Goal: Transaction & Acquisition: Purchase product/service

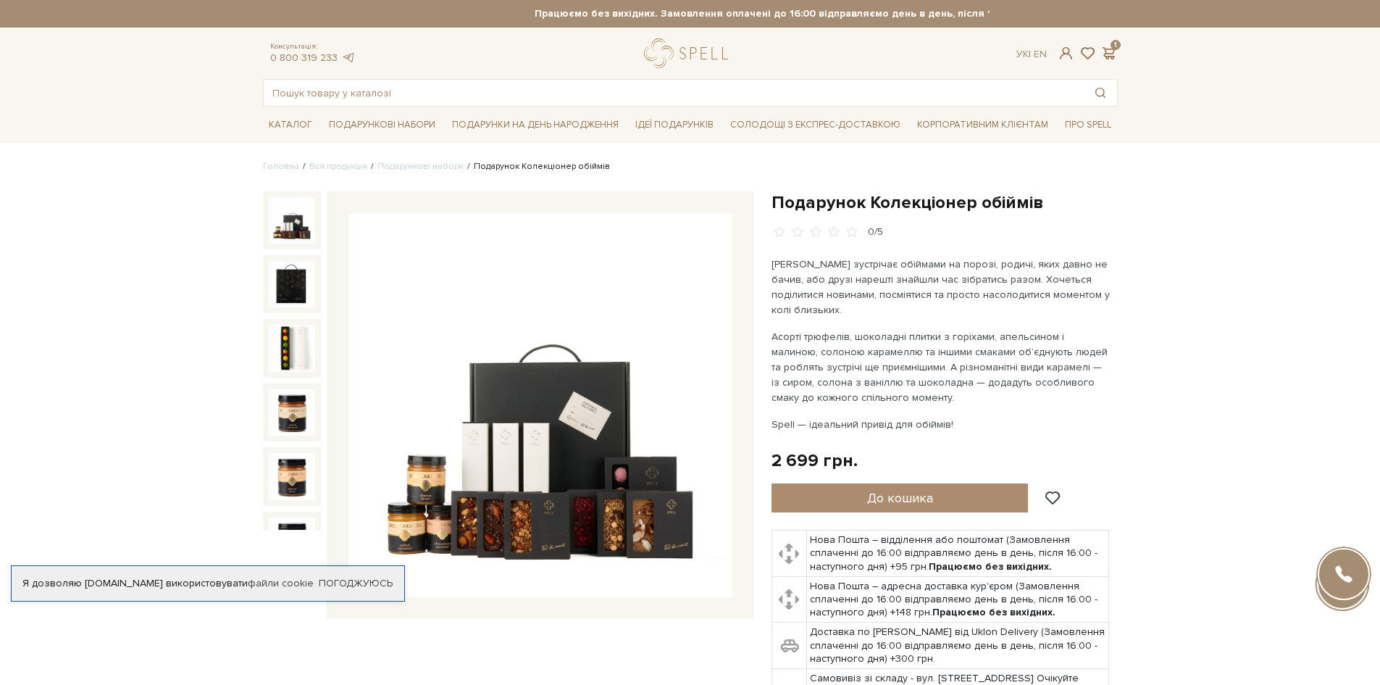
drag, startPoint x: 1253, startPoint y: 351, endPoint x: 1253, endPoint y: 339, distance: 11.6
click at [1109, 51] on span at bounding box center [1109, 53] width 17 height 15
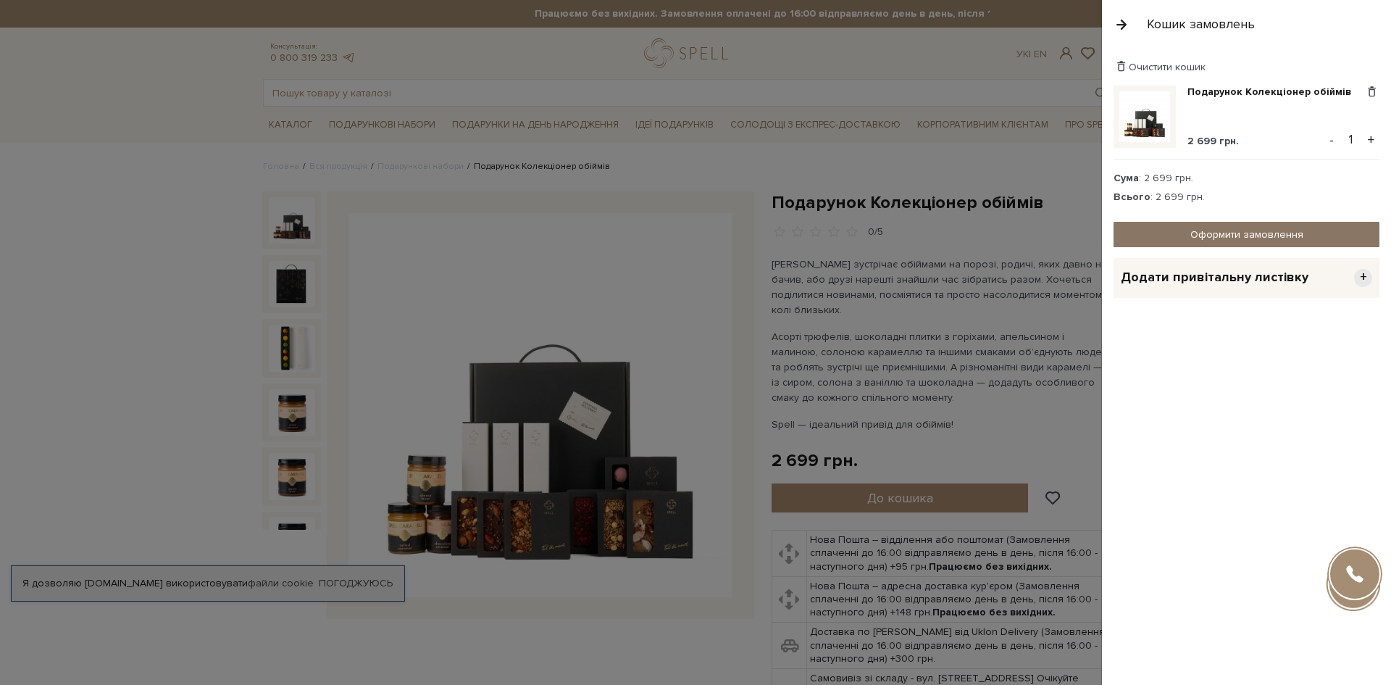
click at [1286, 241] on link "Оформити замовлення" at bounding box center [1247, 234] width 266 height 25
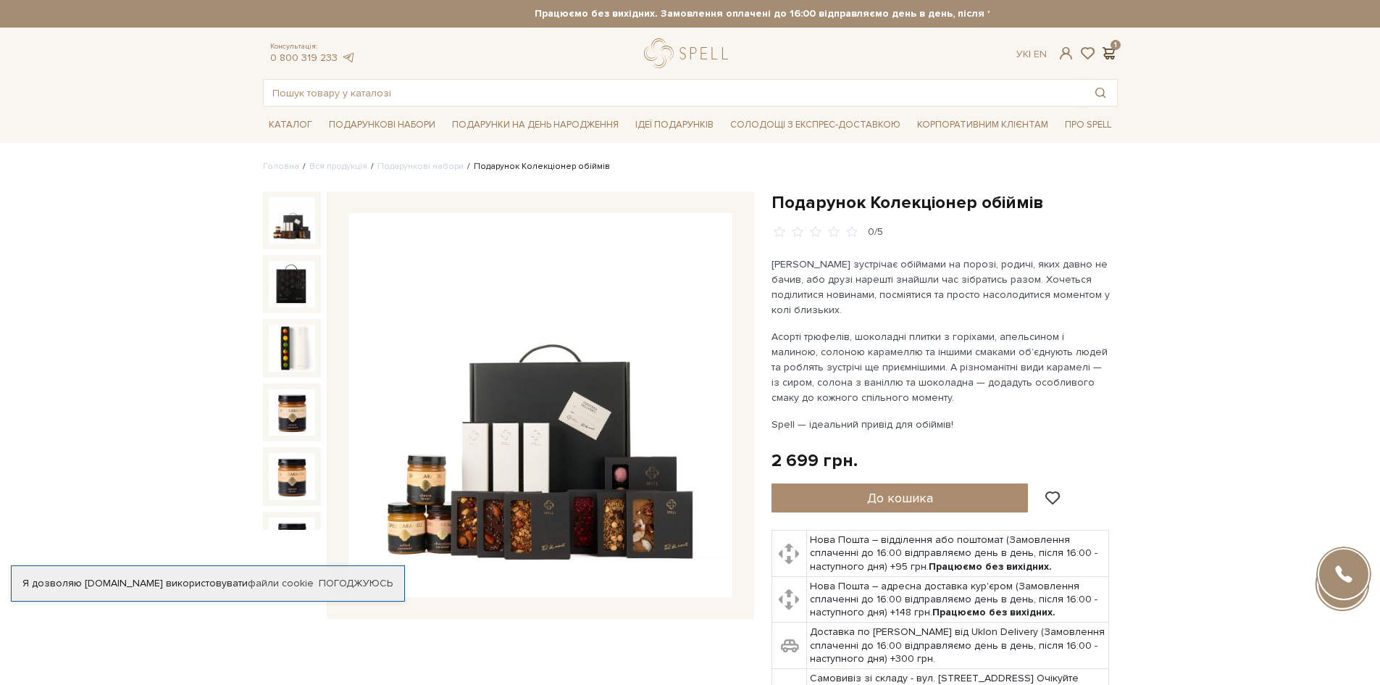
click at [1116, 54] on span at bounding box center [1109, 53] width 17 height 15
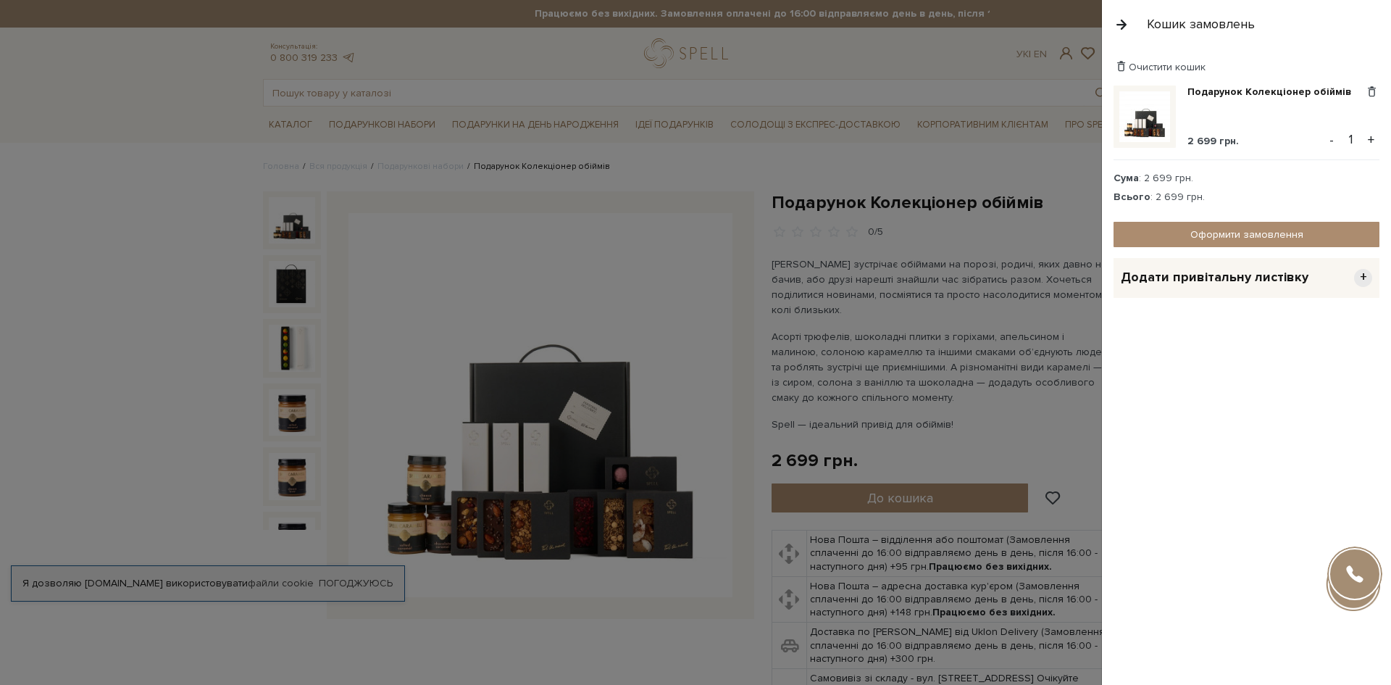
click at [1314, 266] on div "Додати привітальну листівку +" at bounding box center [1247, 278] width 266 height 40
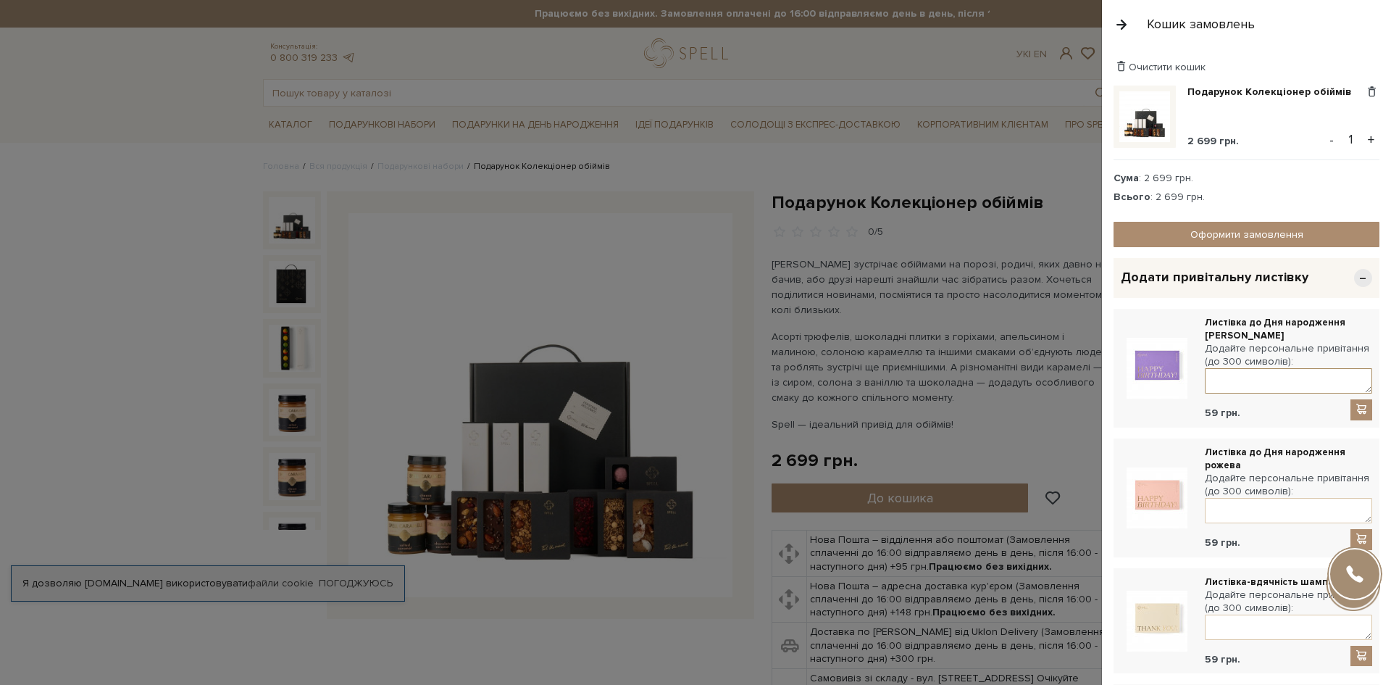
click at [1262, 373] on textarea at bounding box center [1288, 380] width 167 height 25
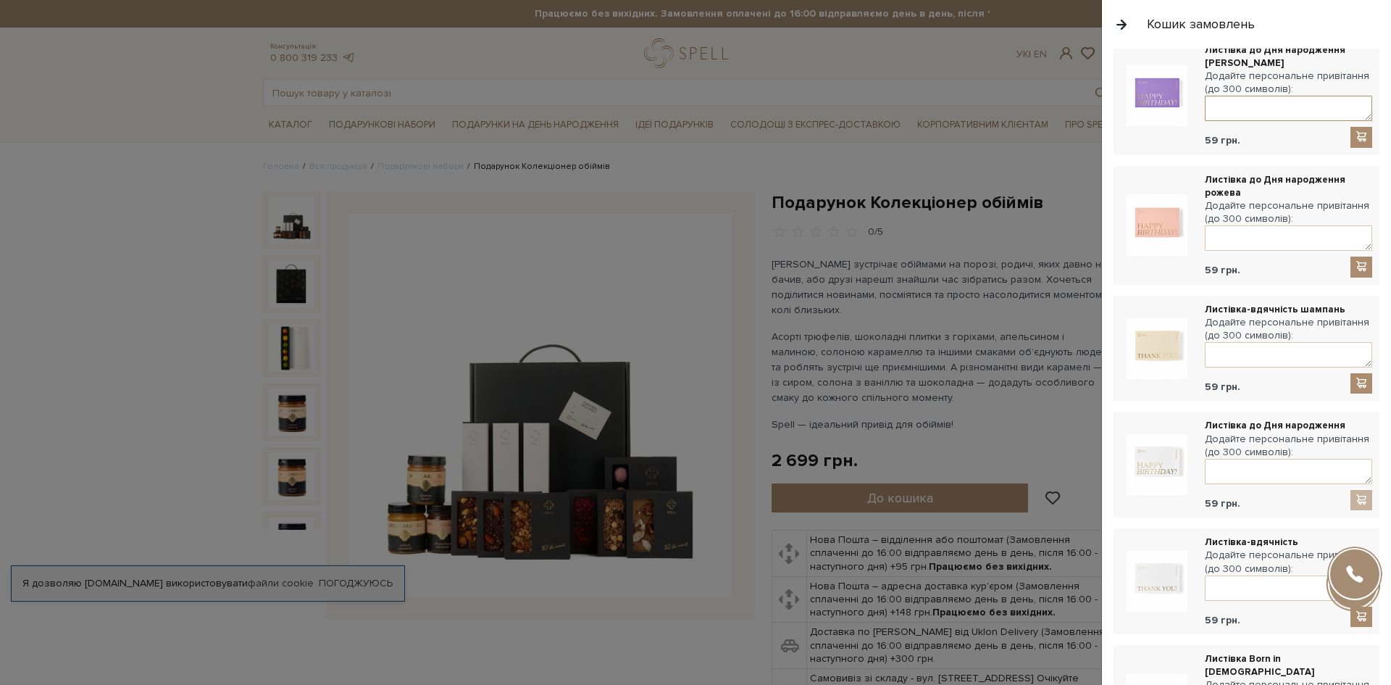
scroll to position [362, 0]
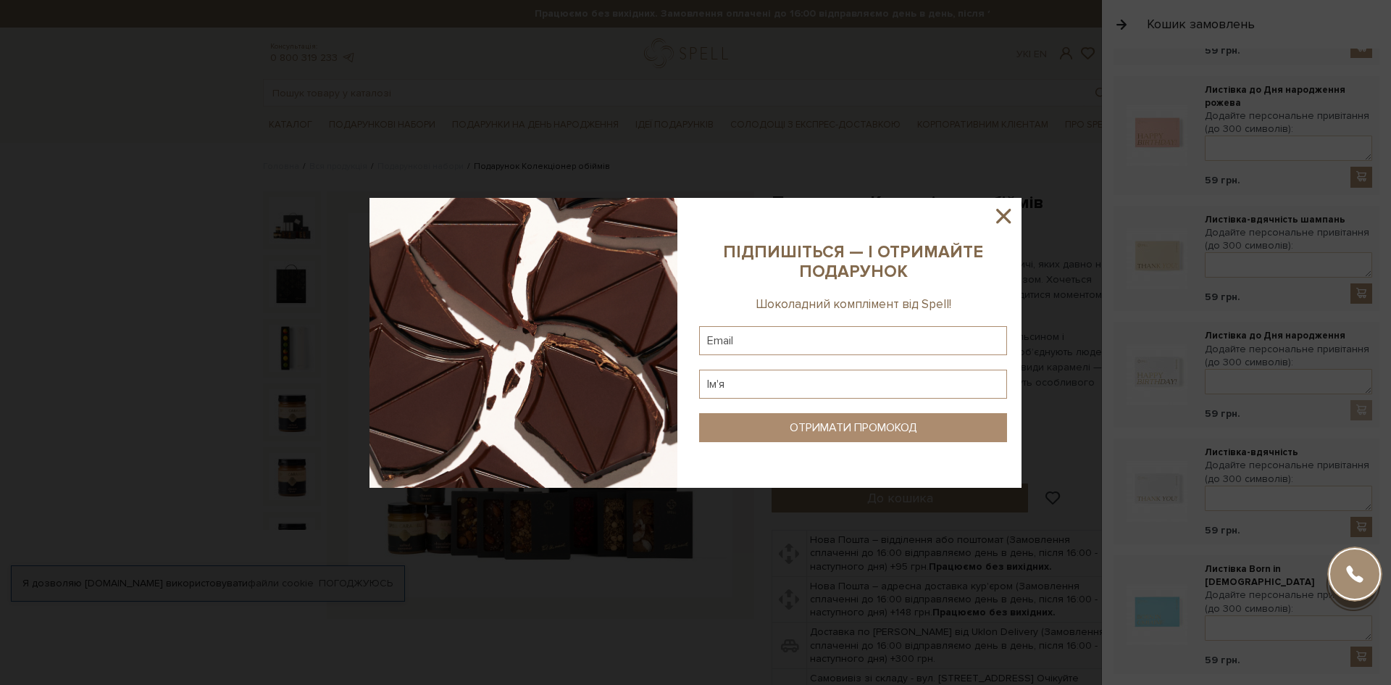
click at [1003, 217] on icon at bounding box center [1003, 216] width 14 height 14
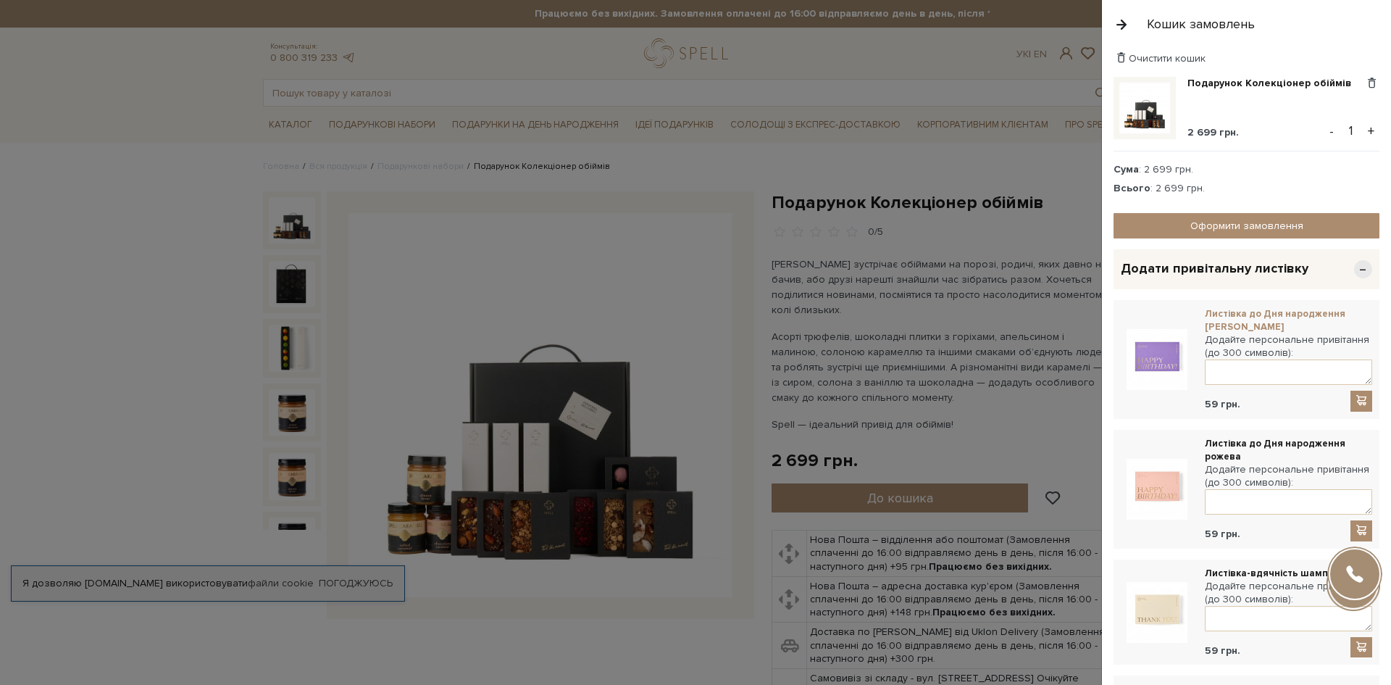
scroll to position [0, 0]
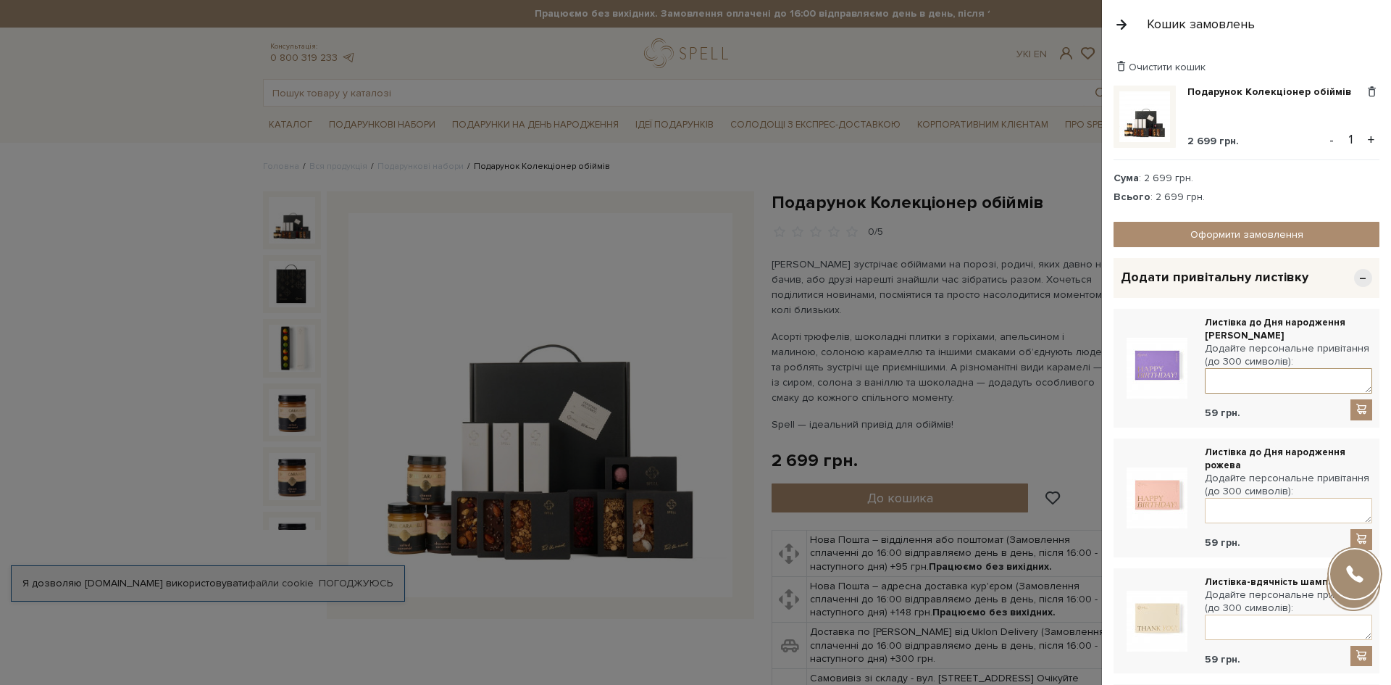
click at [1284, 388] on textarea at bounding box center [1288, 380] width 167 height 25
click at [1274, 511] on textarea at bounding box center [1288, 510] width 167 height 25
click at [1273, 380] on textarea at bounding box center [1288, 380] width 167 height 25
click at [1326, 374] on textarea "З Днем Народження" at bounding box center [1288, 380] width 167 height 25
paste textarea "💟"
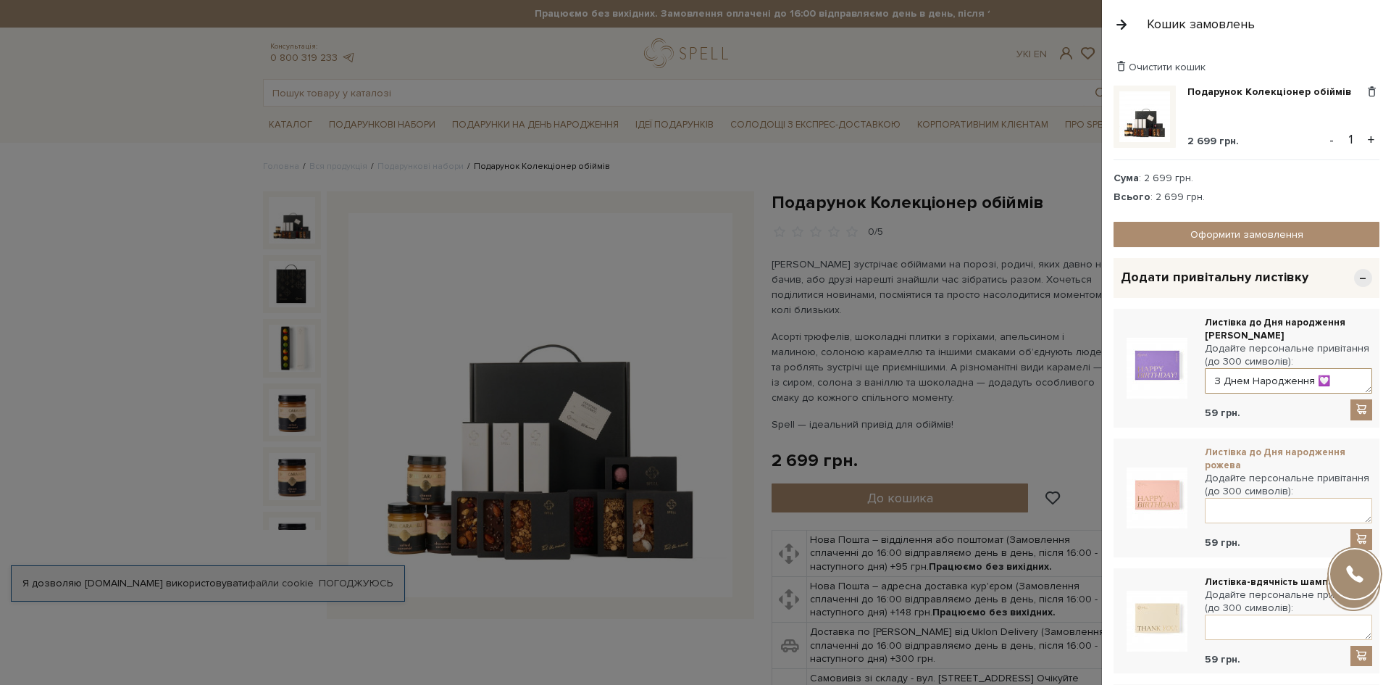
type textarea "З Днем Народження 💟"
click at [1327, 454] on link "Листівка до Дня народження рожева" at bounding box center [1288, 459] width 167 height 26
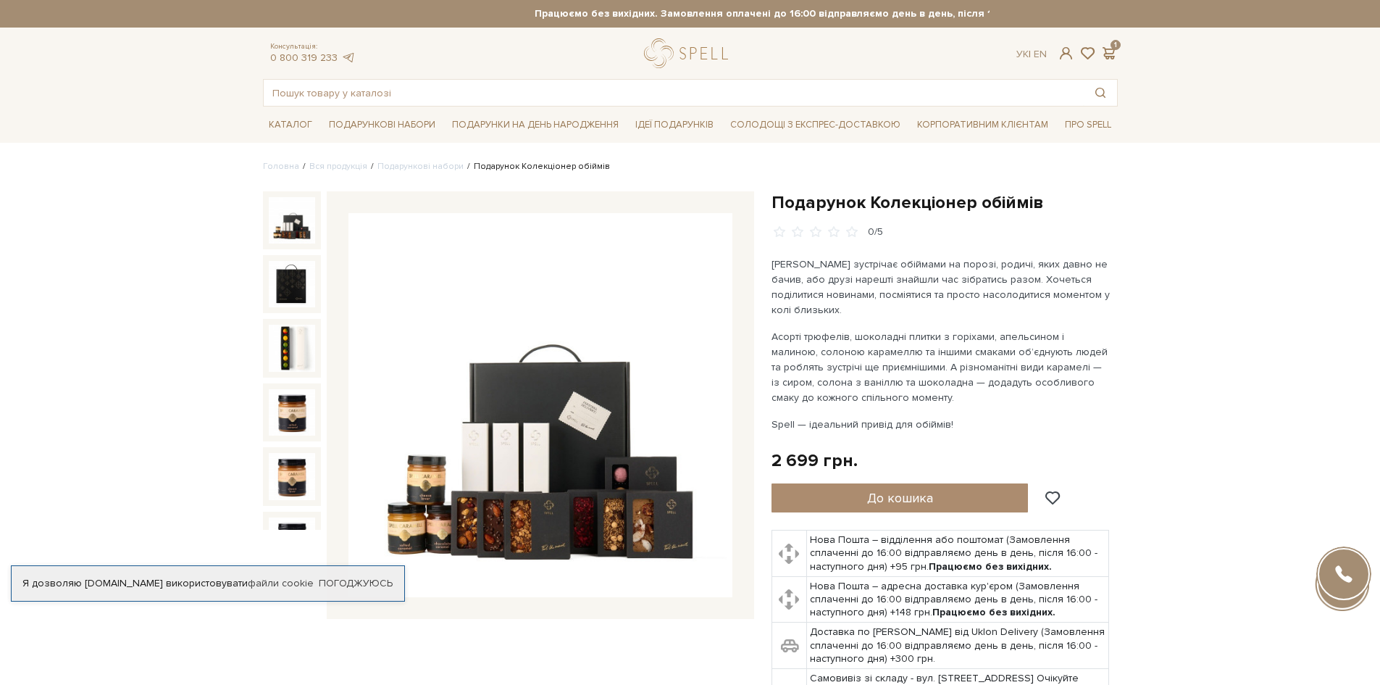
click at [1118, 50] on div "Ук | En | 1" at bounding box center [1067, 53] width 118 height 13
click at [1109, 55] on span at bounding box center [1109, 53] width 17 height 15
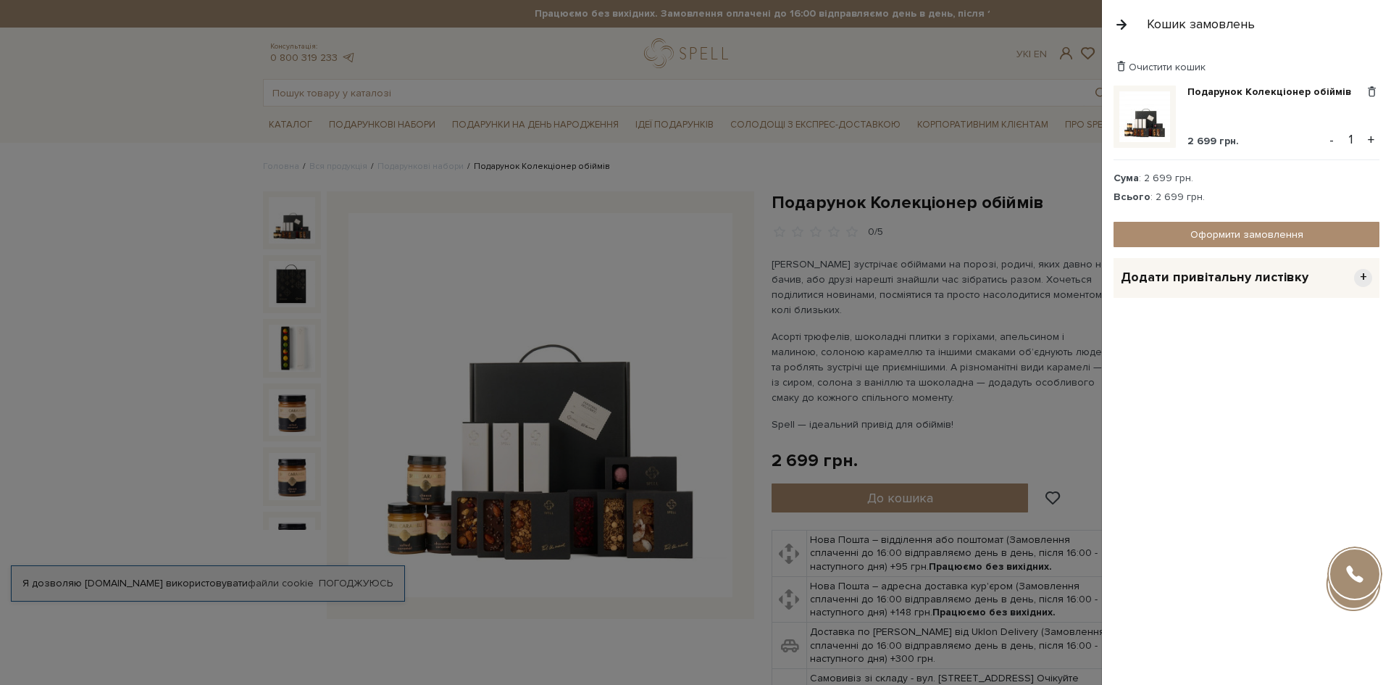
click at [1253, 272] on span "Додати привітальну листівку" at bounding box center [1215, 277] width 188 height 17
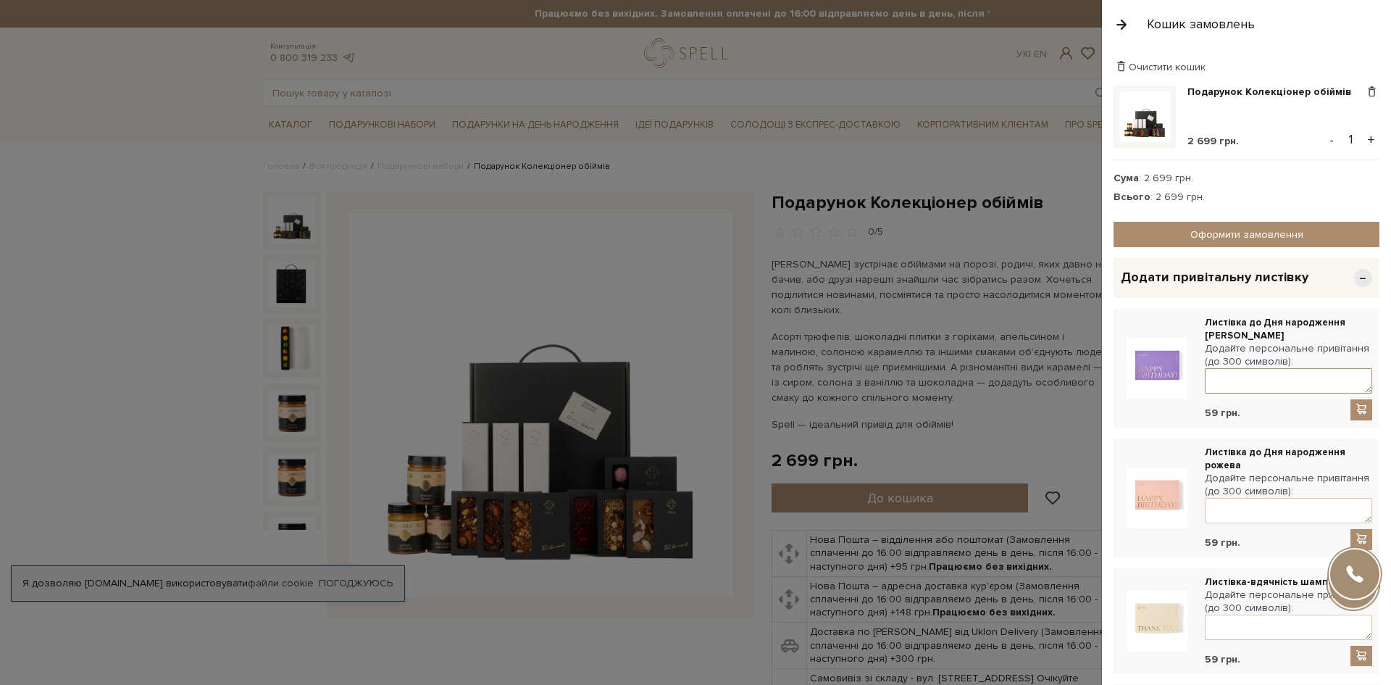
click at [1283, 373] on textarea at bounding box center [1288, 380] width 167 height 25
paste textarea "💟"
click at [1218, 380] on textarea "💟" at bounding box center [1288, 380] width 167 height 25
type textarea "З Днем Народження💟"
click at [1354, 409] on span at bounding box center [1361, 409] width 14 height 12
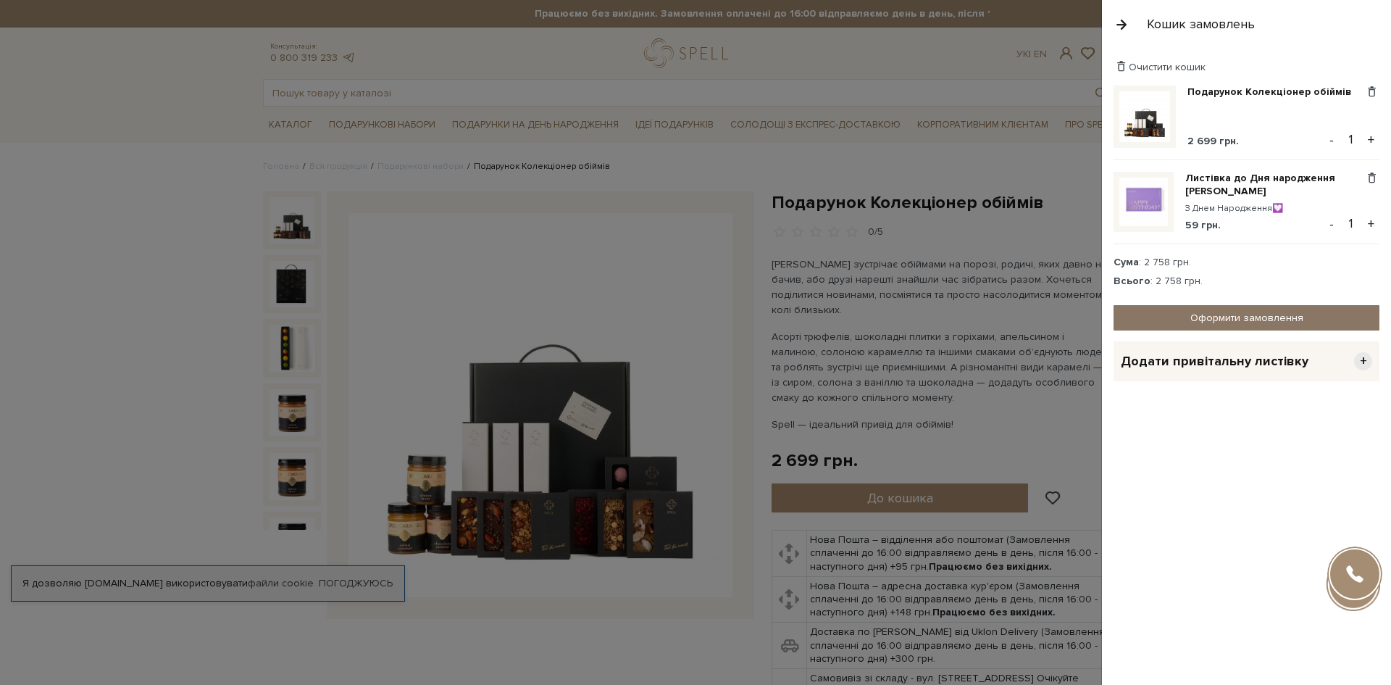
click at [1278, 312] on link "Оформити замовлення" at bounding box center [1247, 317] width 266 height 25
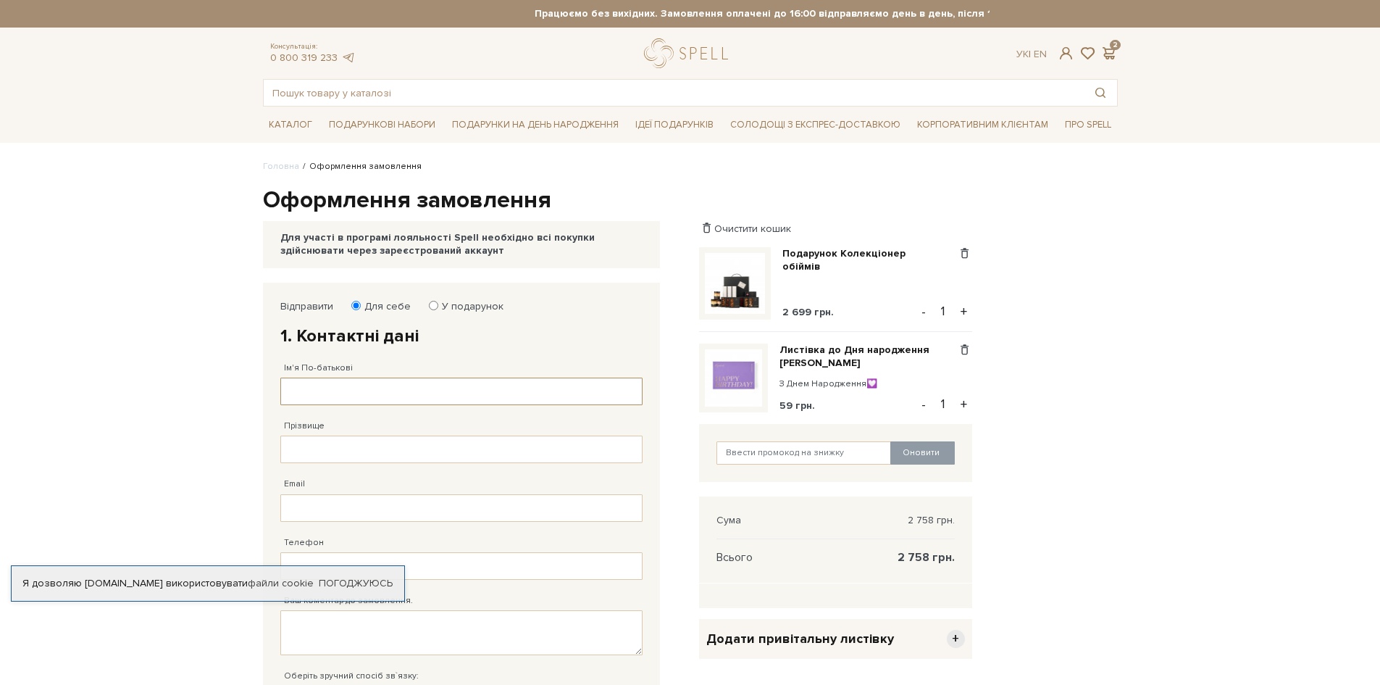
click at [386, 385] on input "Ім'я По-батькові" at bounding box center [461, 391] width 362 height 28
type input "[PERSON_NAME]"
click at [381, 440] on input "Прізвище" at bounding box center [461, 449] width 362 height 28
type input "[PERSON_NAME]"
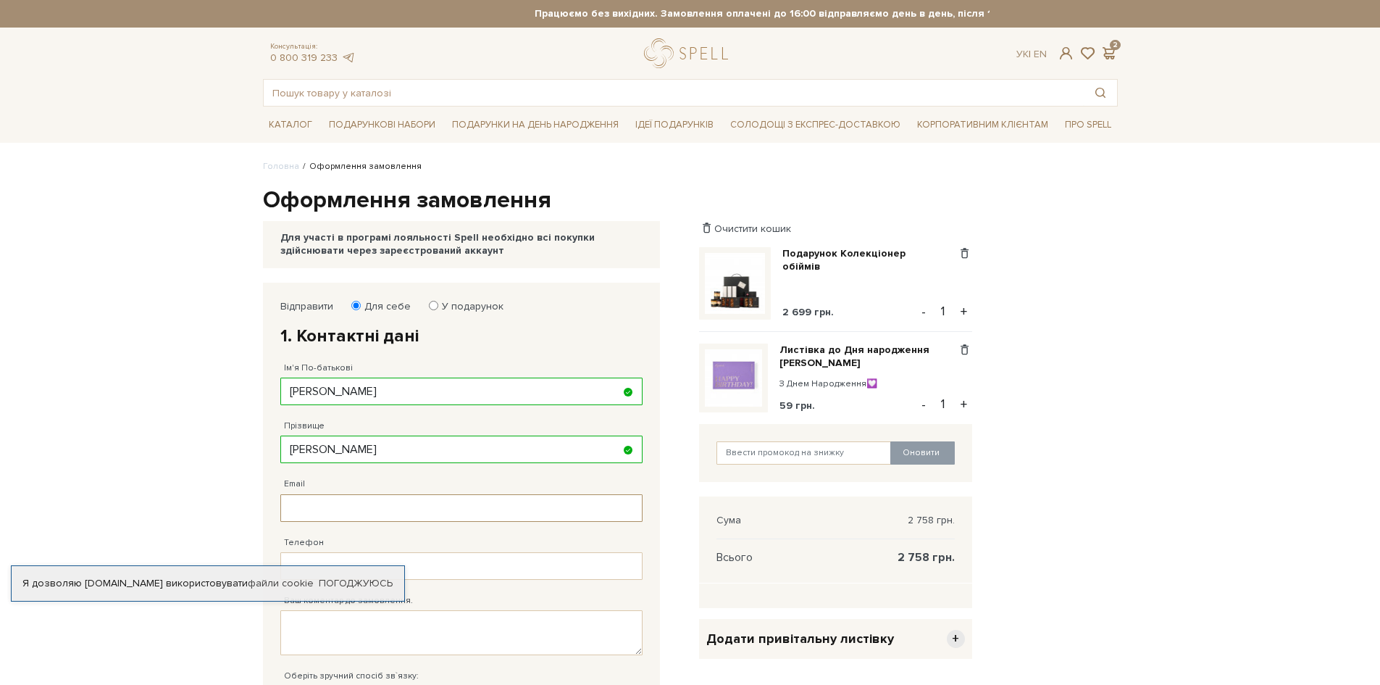
click at [356, 501] on input "Email" at bounding box center [461, 508] width 362 height 28
type input "[EMAIL_ADDRESS]"
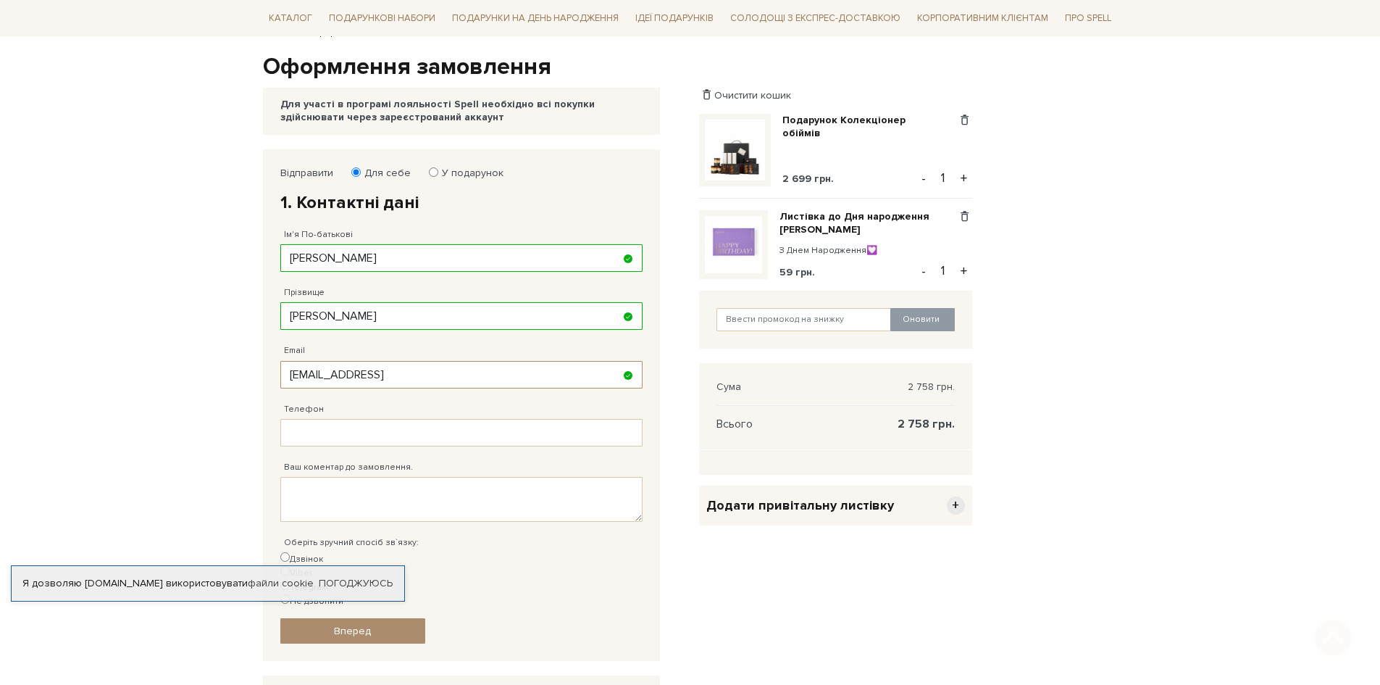
scroll to position [145, 0]
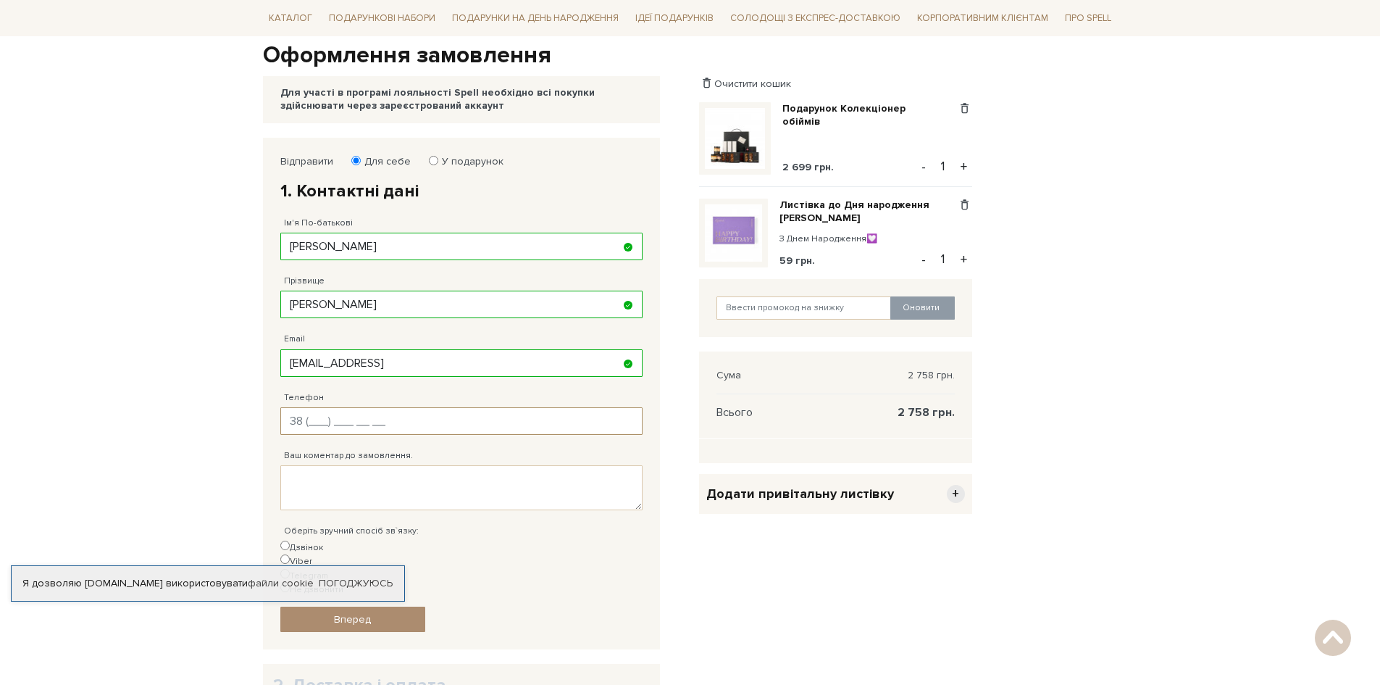
click at [391, 415] on input "Телефон" at bounding box center [461, 421] width 362 height 28
type input "38 (099) 252 92 65"
click at [341, 489] on textarea "Ваш коментар до замовлення." at bounding box center [461, 487] width 362 height 45
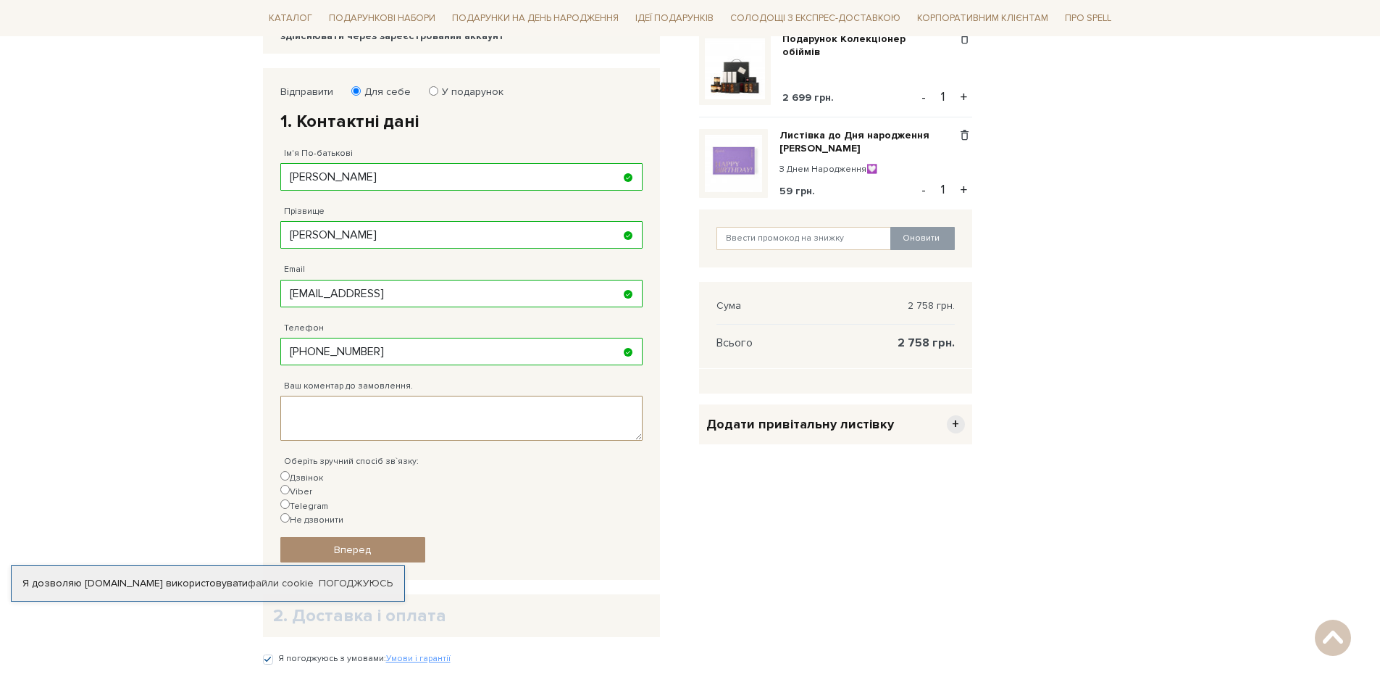
scroll to position [217, 0]
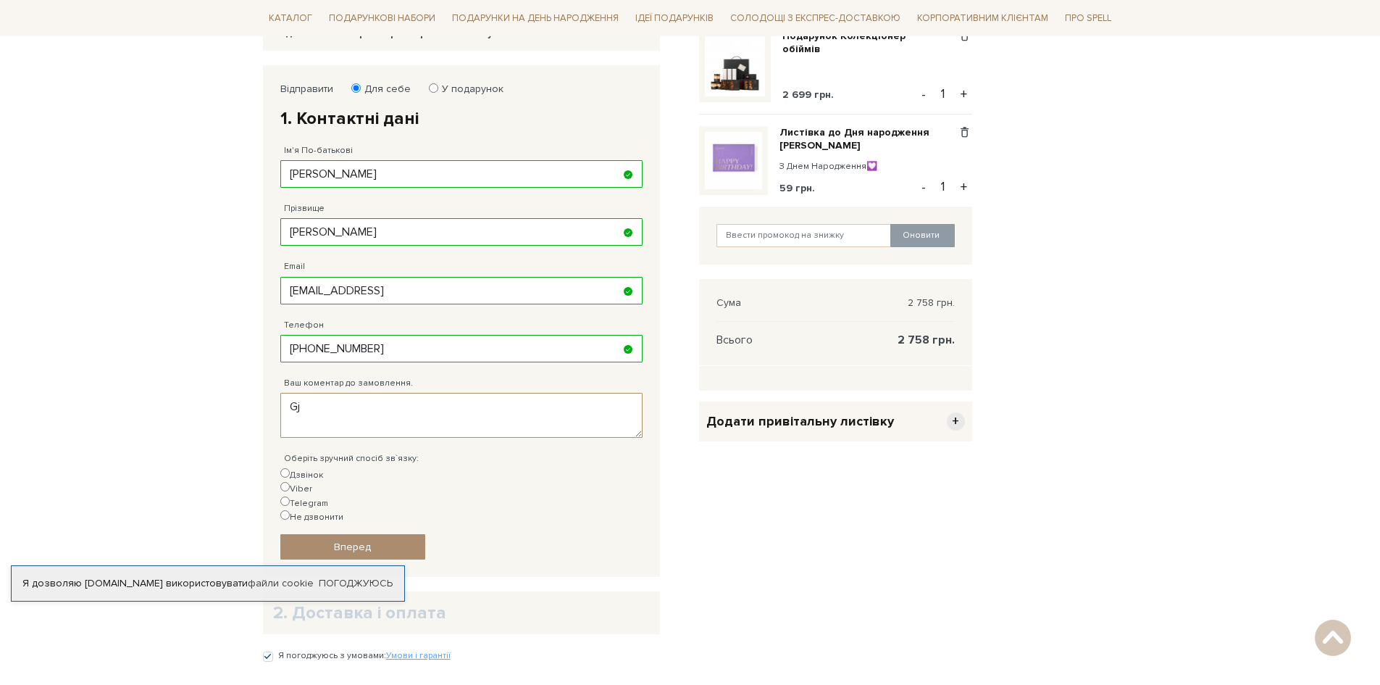
type textarea "G"
click at [306, 469] on label "Дзвінок" at bounding box center [301, 475] width 43 height 14
click at [290, 469] on input "Дзвінок" at bounding box center [284, 472] width 9 height 9
radio input "true"
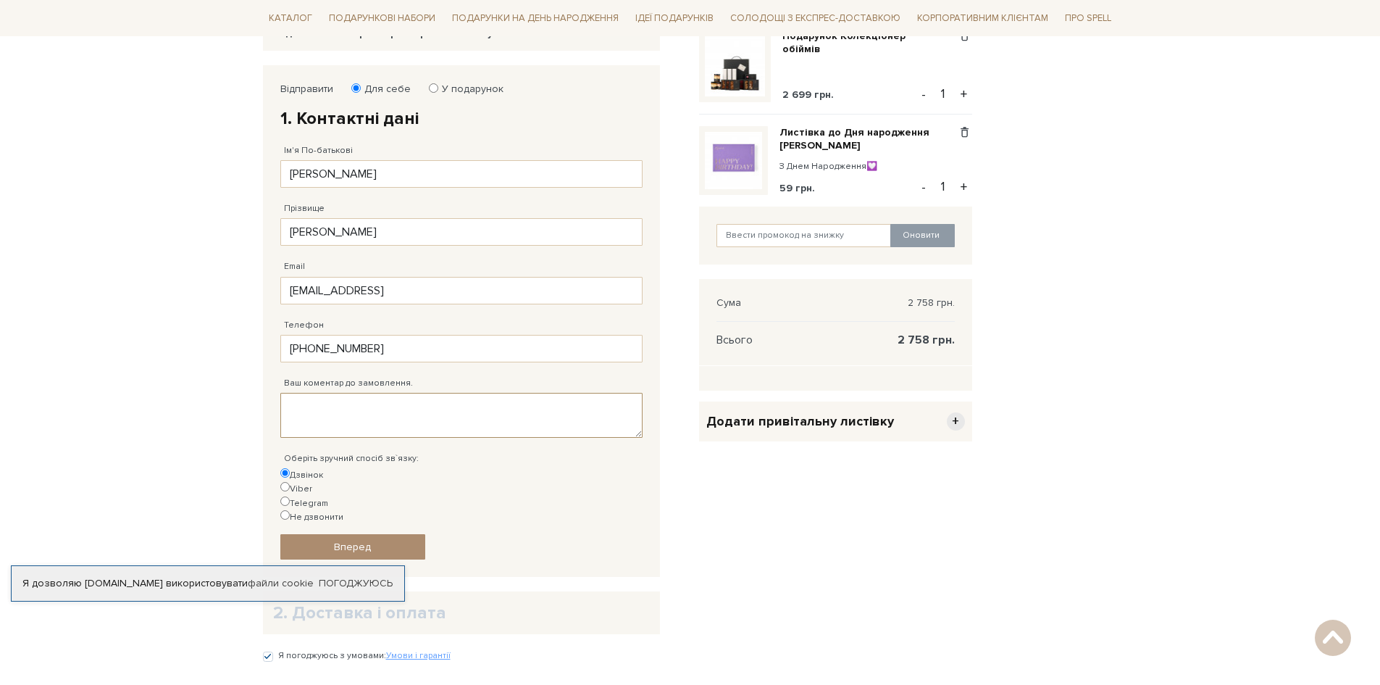
click at [356, 397] on textarea "Ваш коментар до замовлення." at bounding box center [461, 415] width 362 height 45
type textarea "Потрібно відправити"
click at [480, 89] on label "У подарунок" at bounding box center [468, 89] width 71 height 13
click at [438, 89] on input "У подарунок" at bounding box center [433, 87] width 9 height 9
radio input "true"
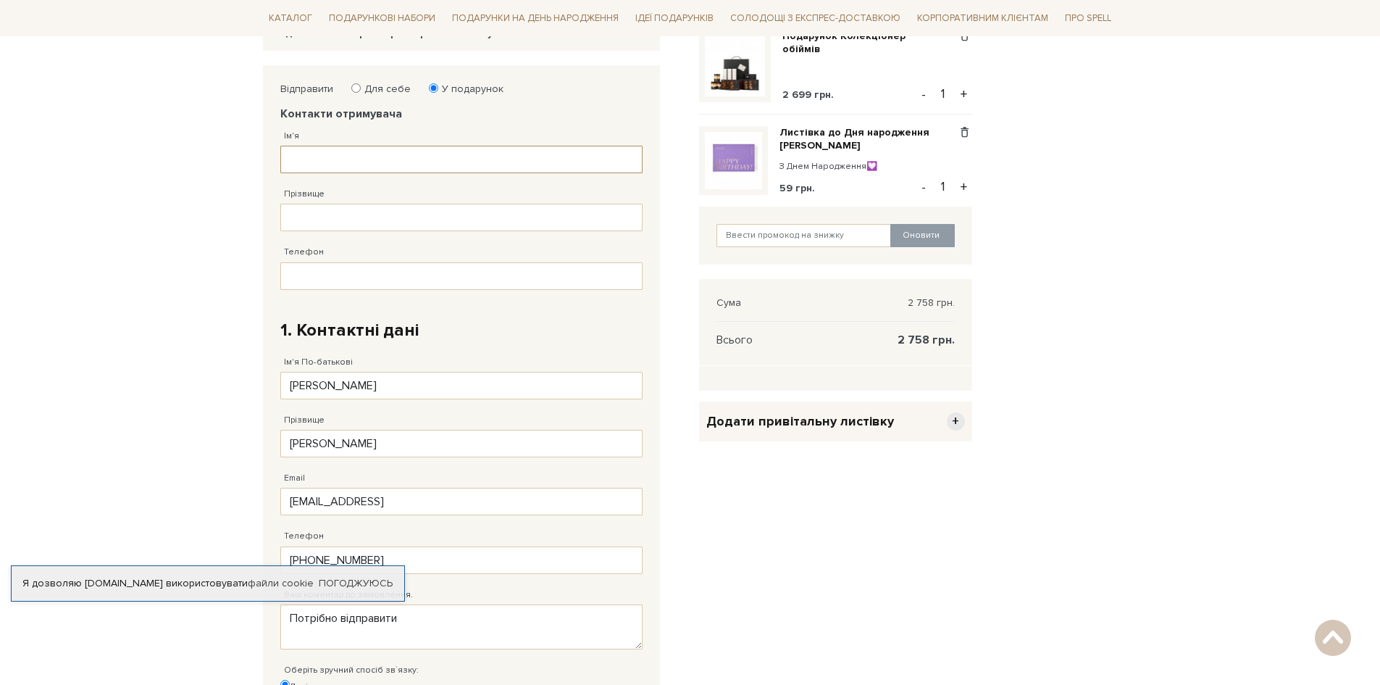
click at [396, 152] on input "Ім'я" at bounding box center [461, 160] width 362 height 28
type input "Анастасія"
click at [400, 184] on div "Прізвище" at bounding box center [461, 202] width 362 height 58
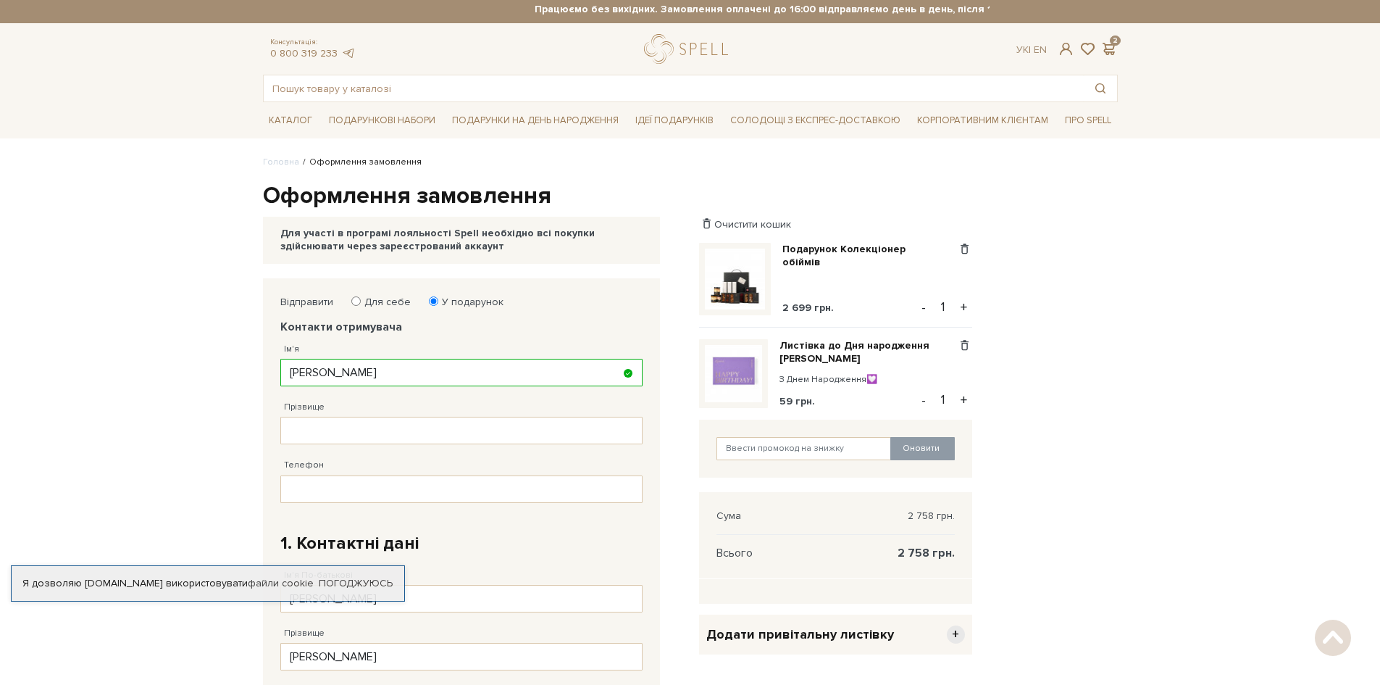
scroll to position [0, 0]
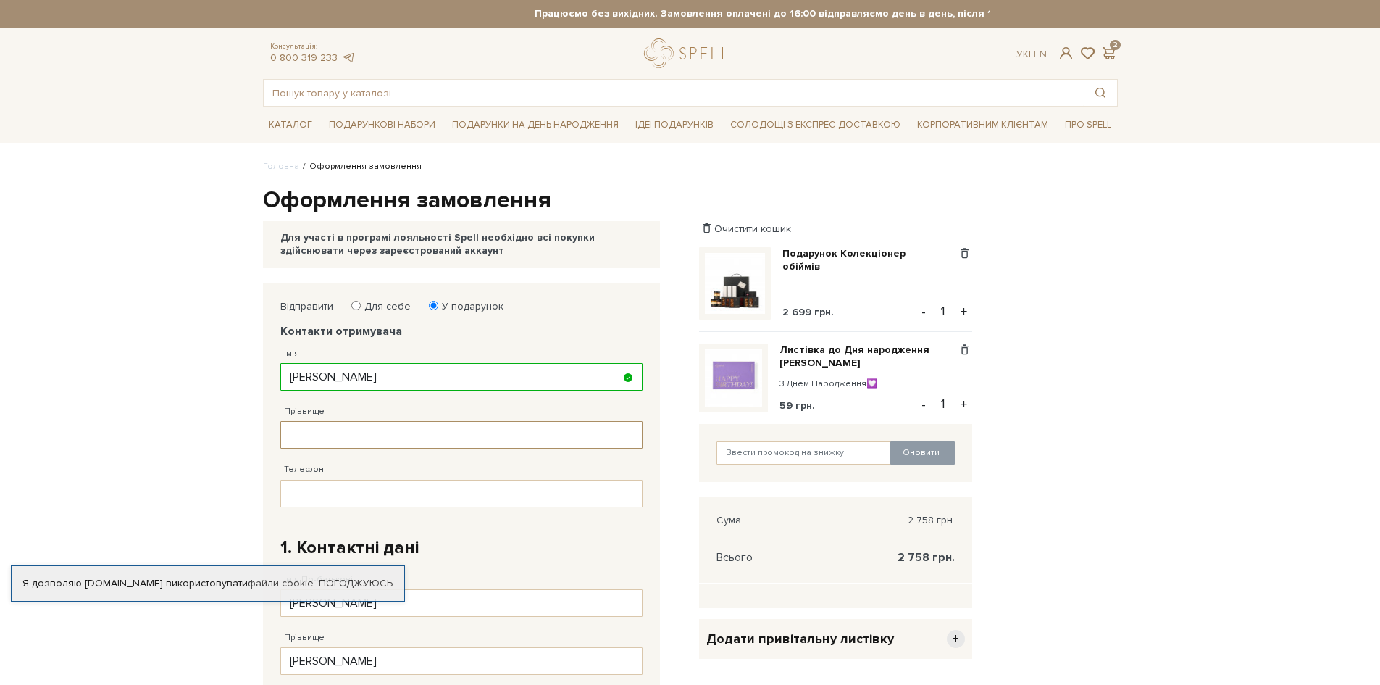
click at [427, 425] on input "Прізвище" at bounding box center [461, 435] width 362 height 28
click at [1308, 294] on body "Подарункові набори SALE Корпоративним клієнтам Доставка і оплата Консультація: …" at bounding box center [690, 651] width 1380 height 1302
drag, startPoint x: 389, startPoint y: 438, endPoint x: 280, endPoint y: 420, distance: 110.2
click at [280, 420] on div "Прізвище Панасенко" at bounding box center [461, 420] width 362 height 58
paste input "р"
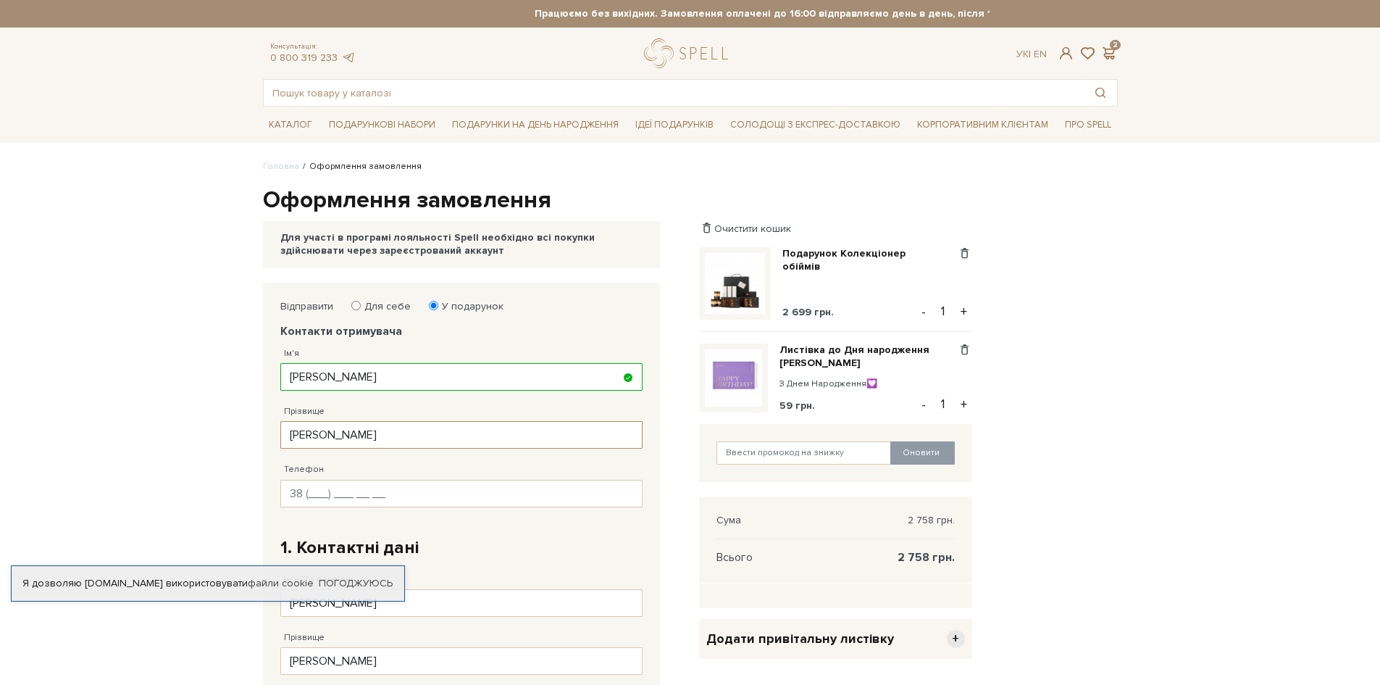
type input "Парасенко"
click at [354, 490] on input "Телефон" at bounding box center [461, 494] width 362 height 28
click at [1332, 302] on body "Подарункові набори SALE Корпоративним клієнтам Доставка і оплата Консультація: …" at bounding box center [690, 651] width 1380 height 1302
click at [342, 495] on input "Телефон" at bounding box center [461, 494] width 362 height 28
paste input "38 (066) 980 36 92"
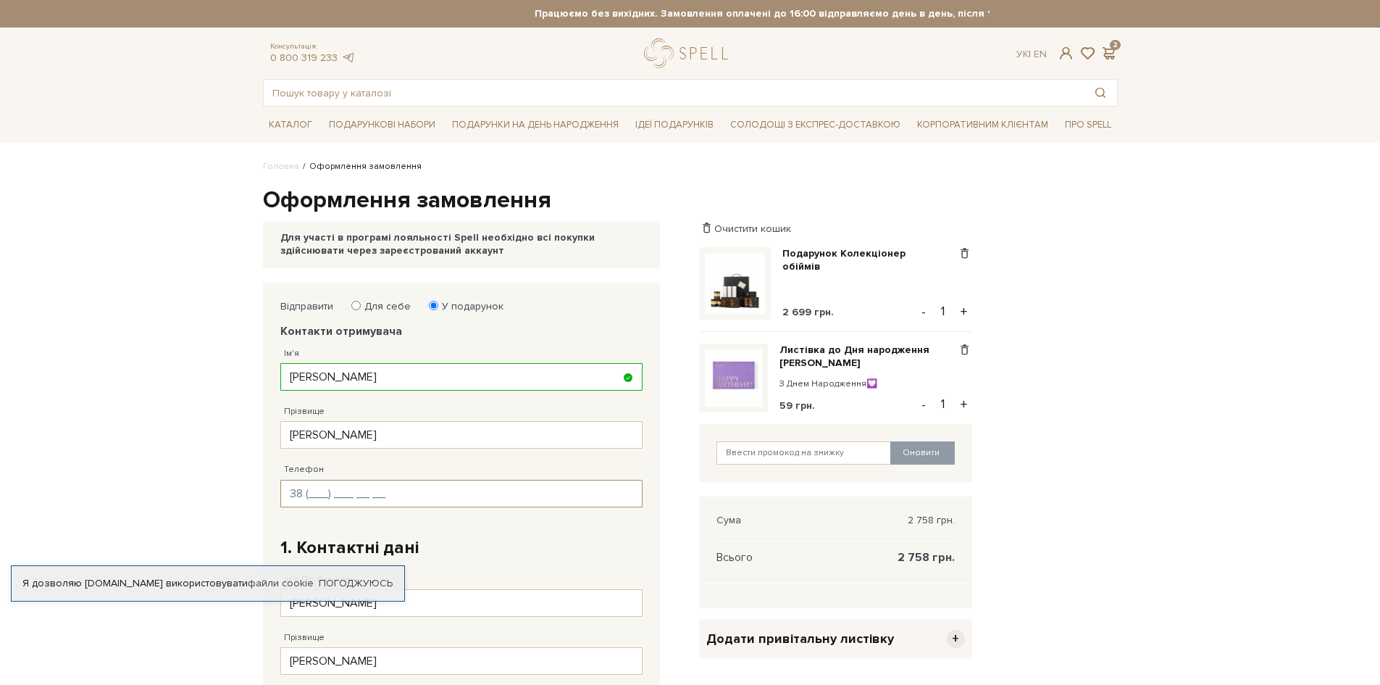
type input "38 (066) 980 36 92"
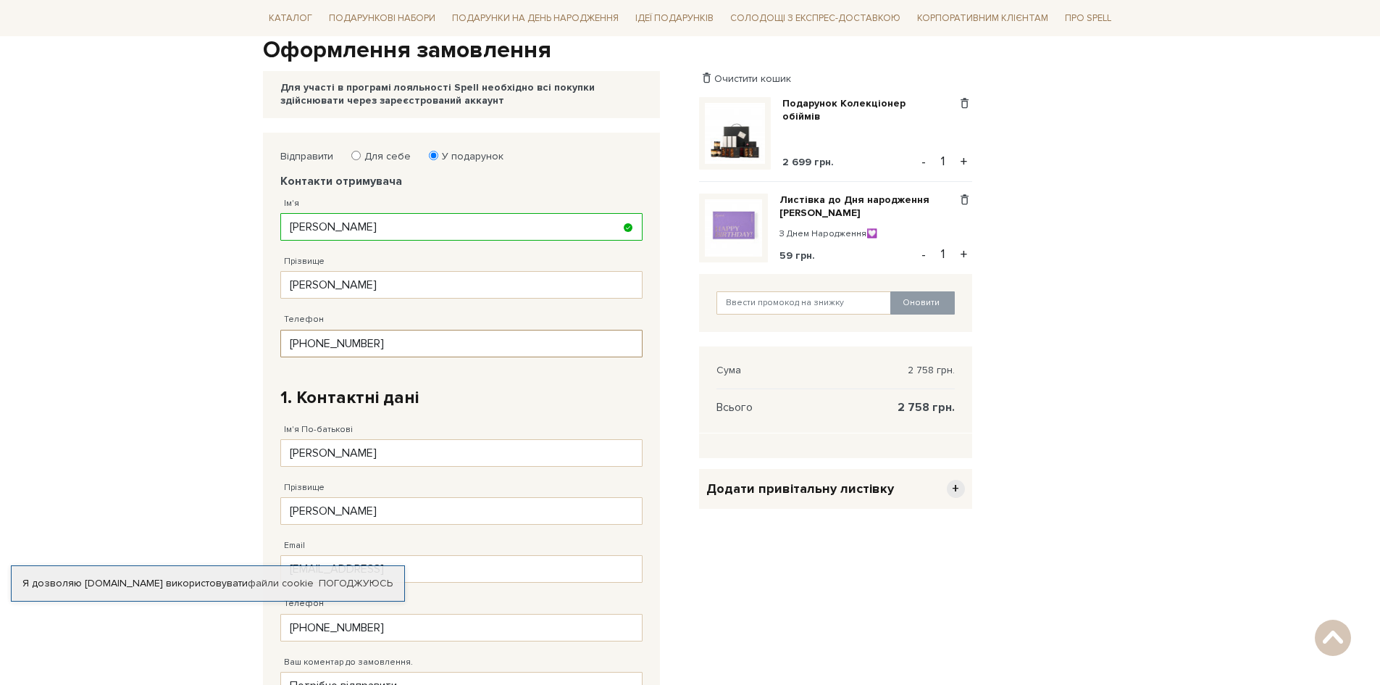
scroll to position [145, 0]
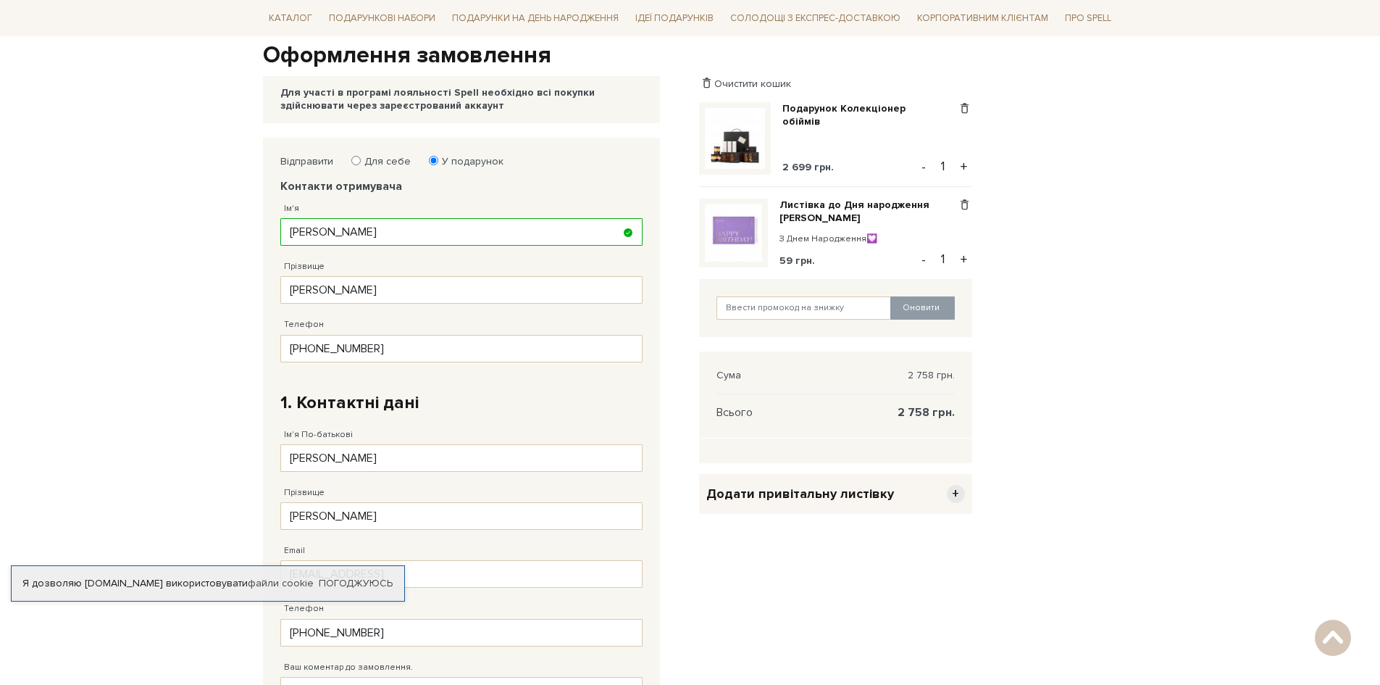
click at [364, 164] on label "Для себе" at bounding box center [383, 161] width 56 height 13
click at [361, 164] on input "Для себе" at bounding box center [355, 160] width 9 height 9
radio input "true"
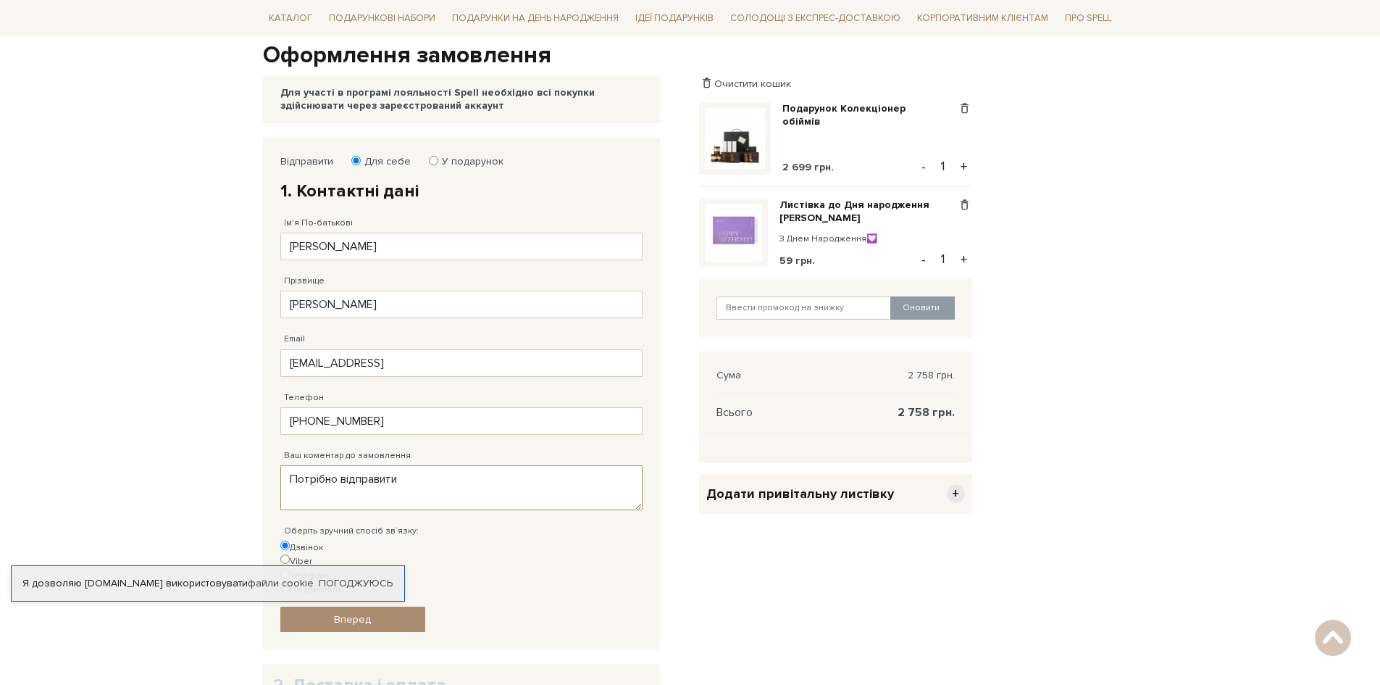
click at [427, 497] on textarea "Потрібно відправити" at bounding box center [461, 487] width 362 height 45
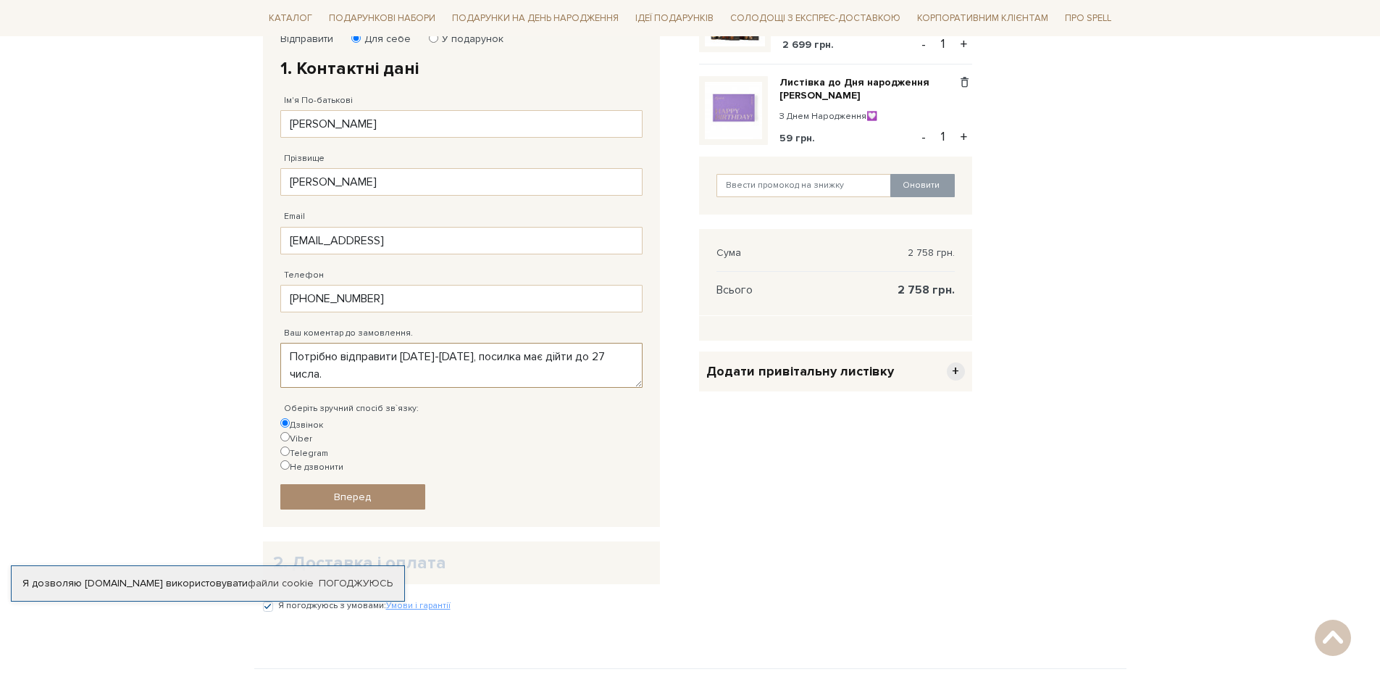
scroll to position [290, 0]
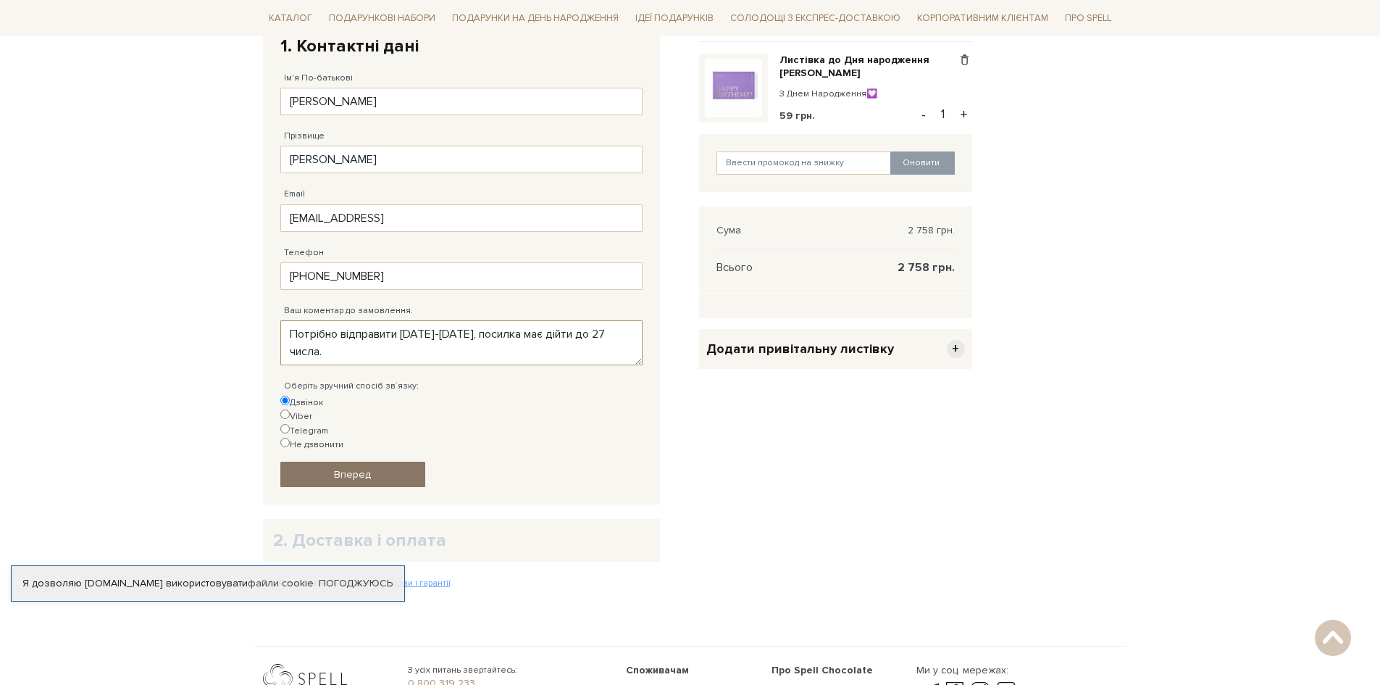
type textarea "Потрібно відправити 21-22 серпня, посилка має дійти до 27 числа."
click at [415, 462] on link "Вперед" at bounding box center [352, 474] width 145 height 25
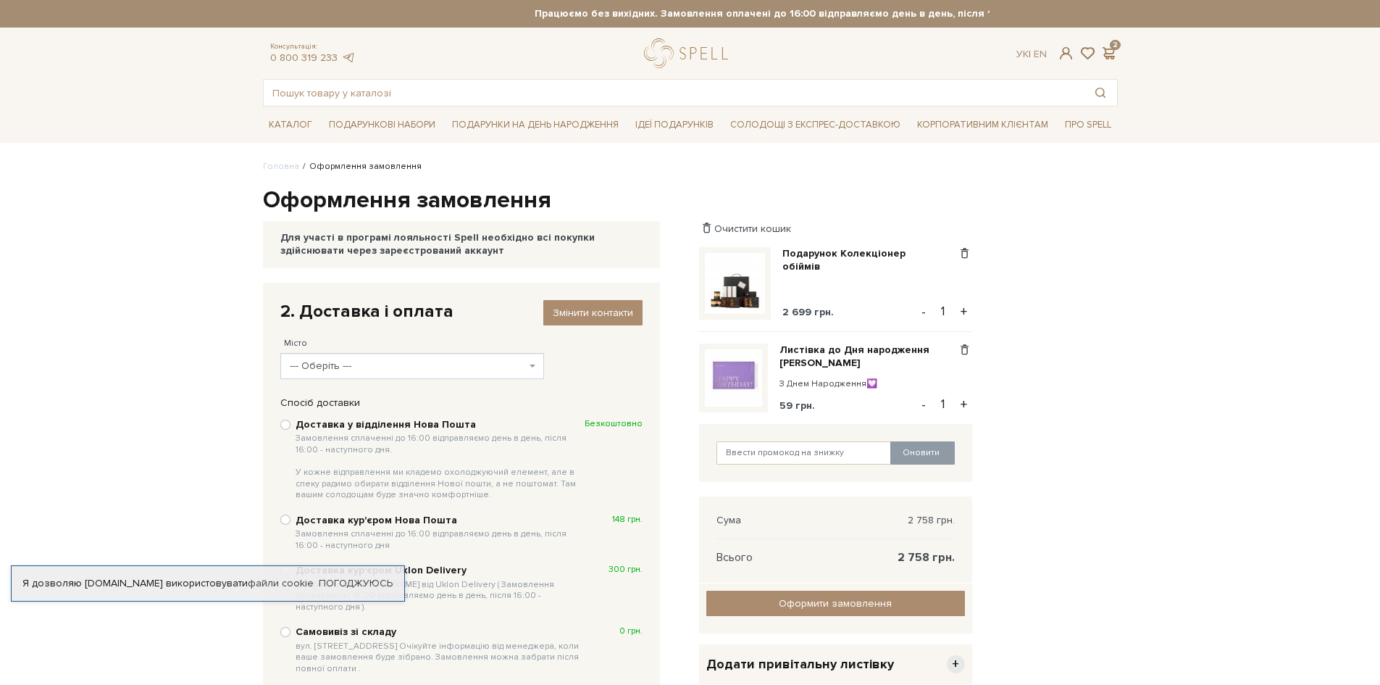
click at [430, 364] on span "--- Оберіть ---" at bounding box center [408, 366] width 237 height 14
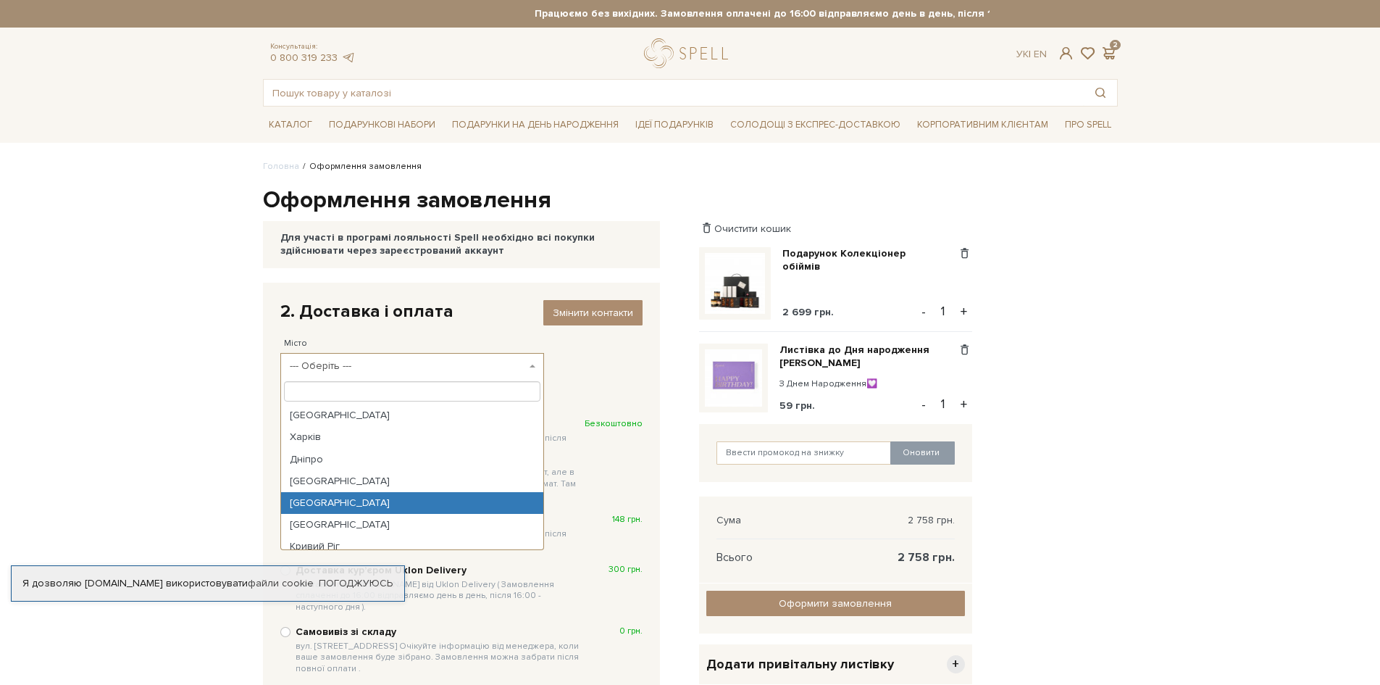
select select "Запоріжжя"
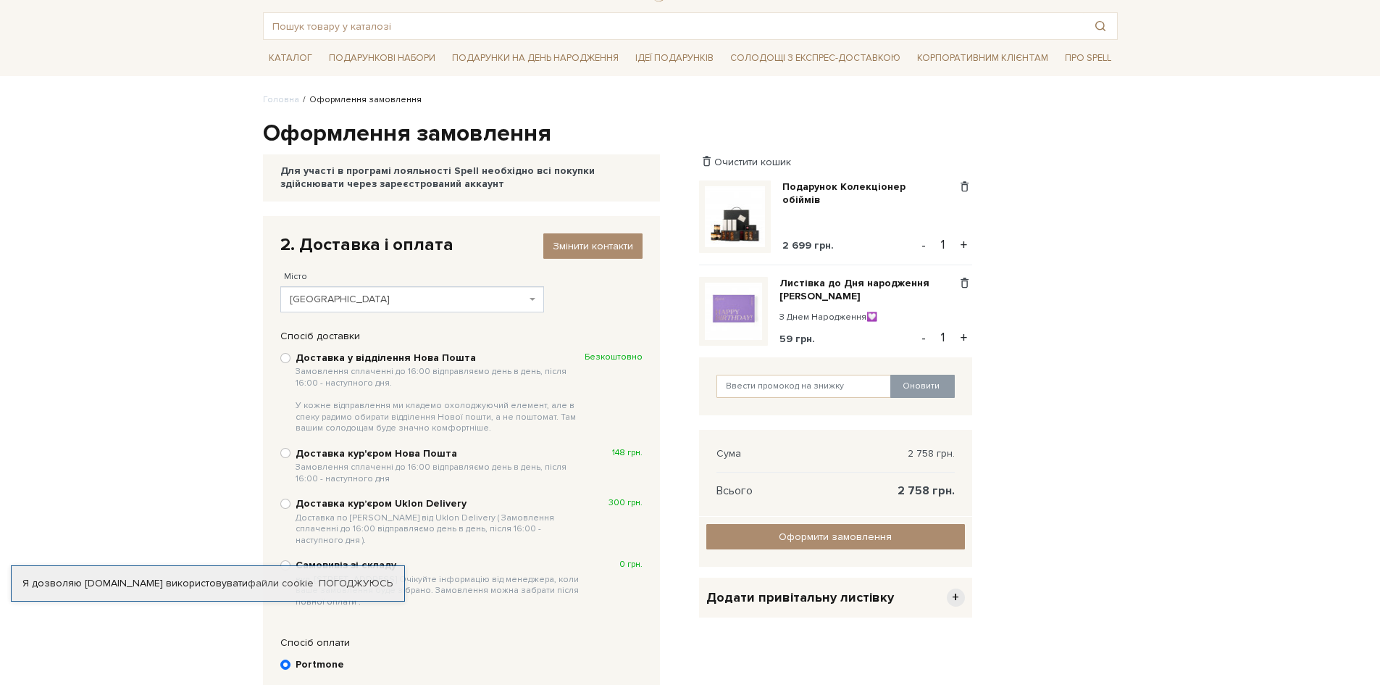
scroll to position [72, 0]
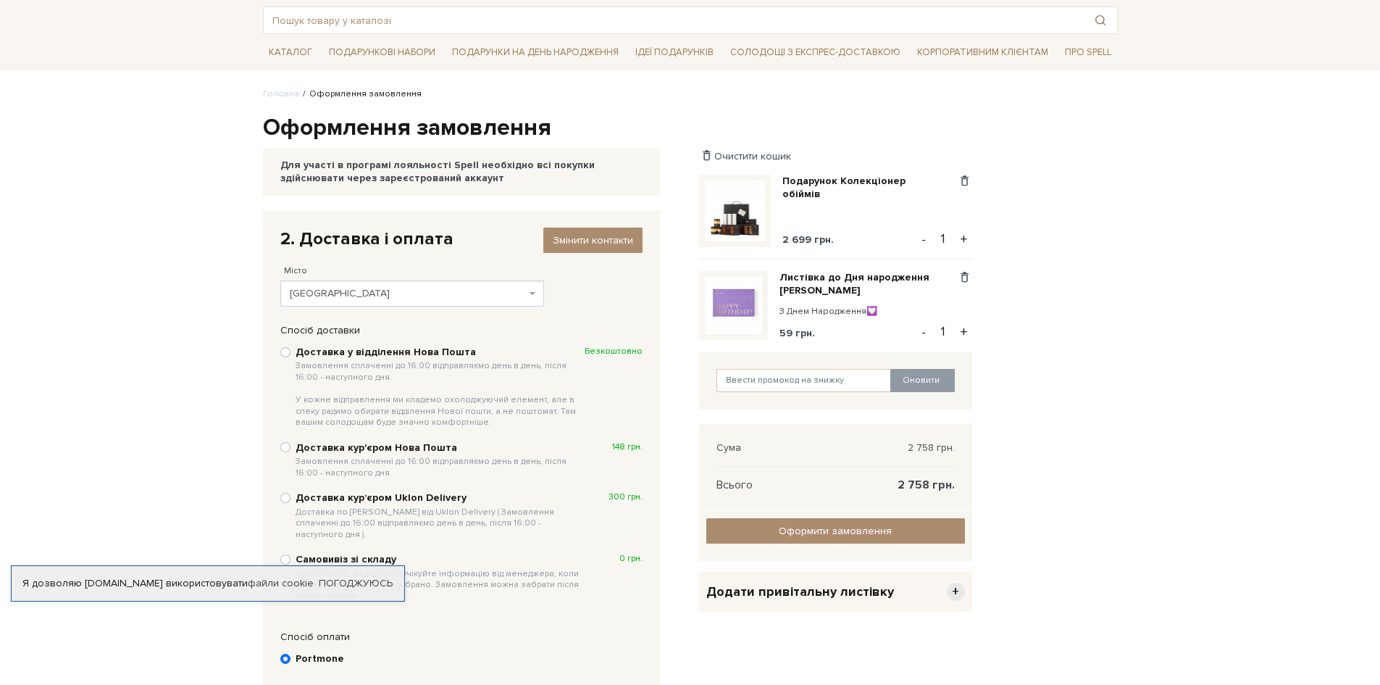
click at [383, 351] on b "Доставка у відділення Нова Пошта Замовлення сплаченні до 16:00 відправляємо ден…" at bounding box center [440, 387] width 289 height 83
click at [291, 351] on input "Доставка у відділення Нова Пошта Замовлення сплаченні до 16:00 відправляємо ден…" at bounding box center [285, 352] width 10 height 10
radio input "true"
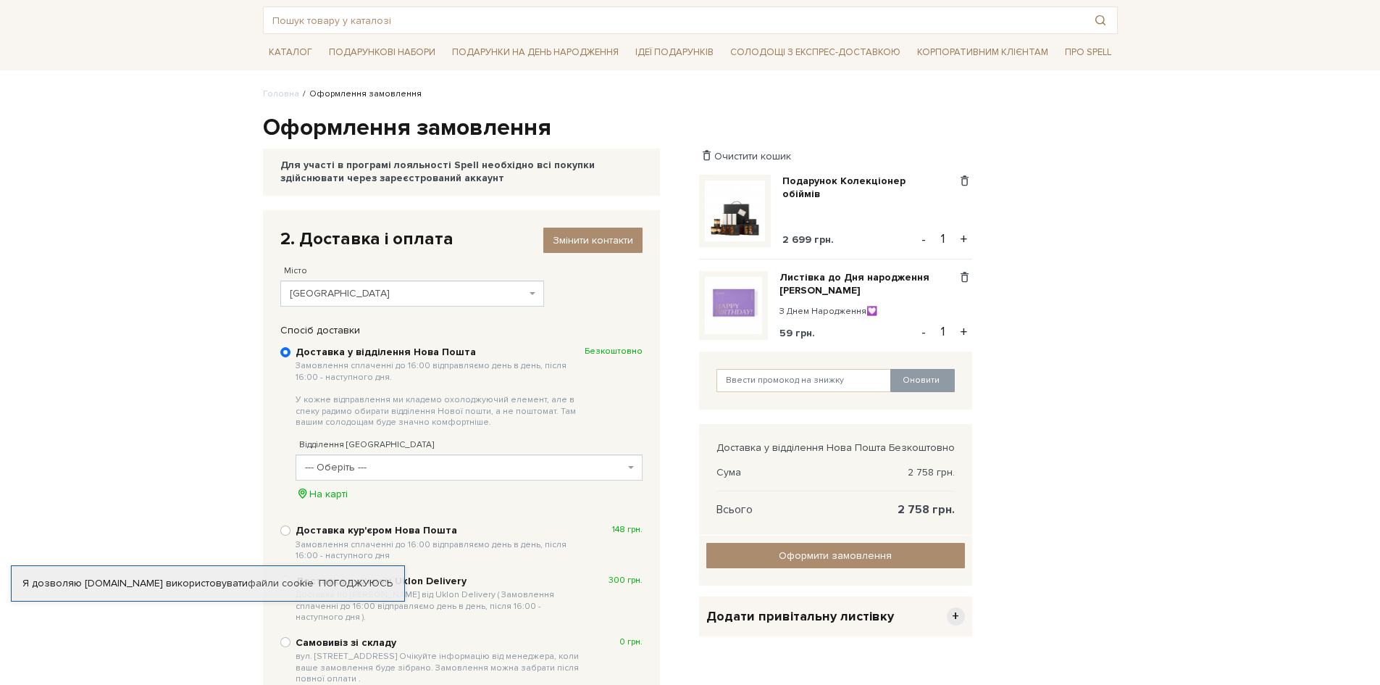
click at [1146, 178] on body "Подарункові набори SALE Корпоративним клієнтам Доставка і оплата Консультація: …" at bounding box center [690, 464] width 1380 height 1072
click at [391, 470] on span "--- Оберіть ---" at bounding box center [465, 467] width 320 height 14
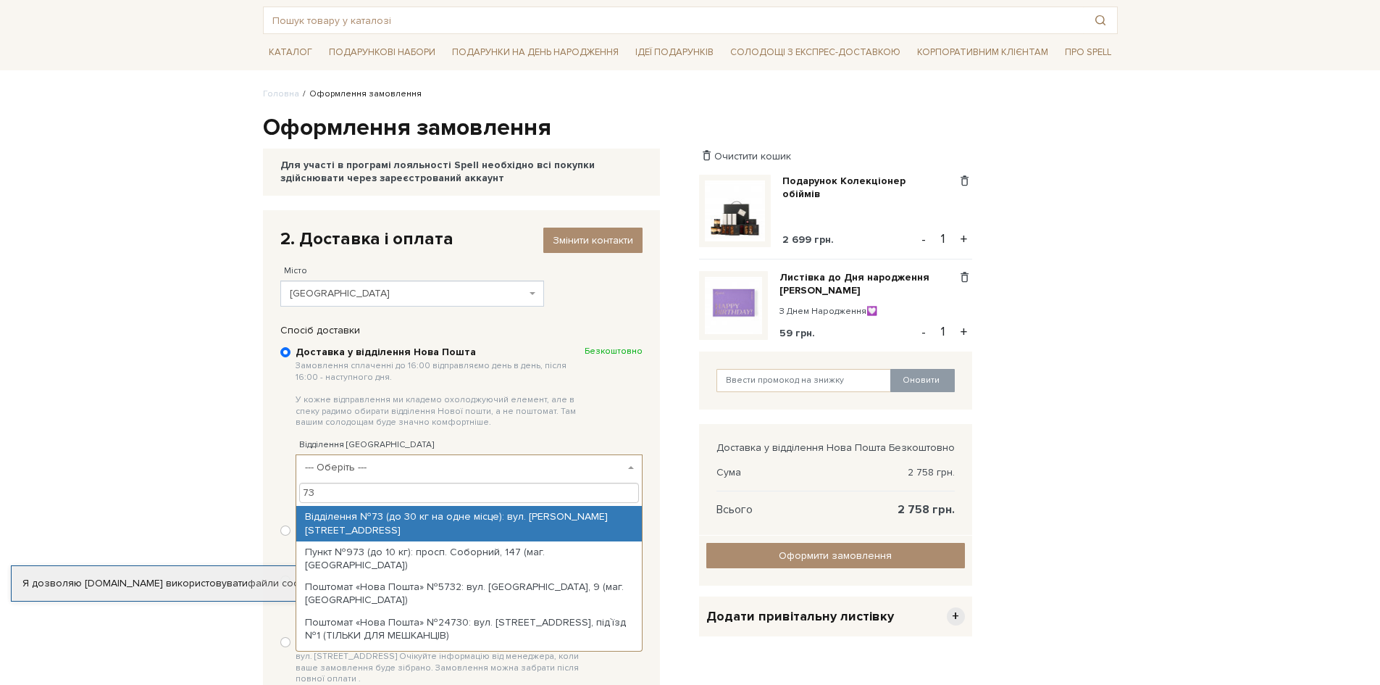
type input "73"
select select "Відділення №73 (до 30 кг на одне місце): вул. Харчова, 8"
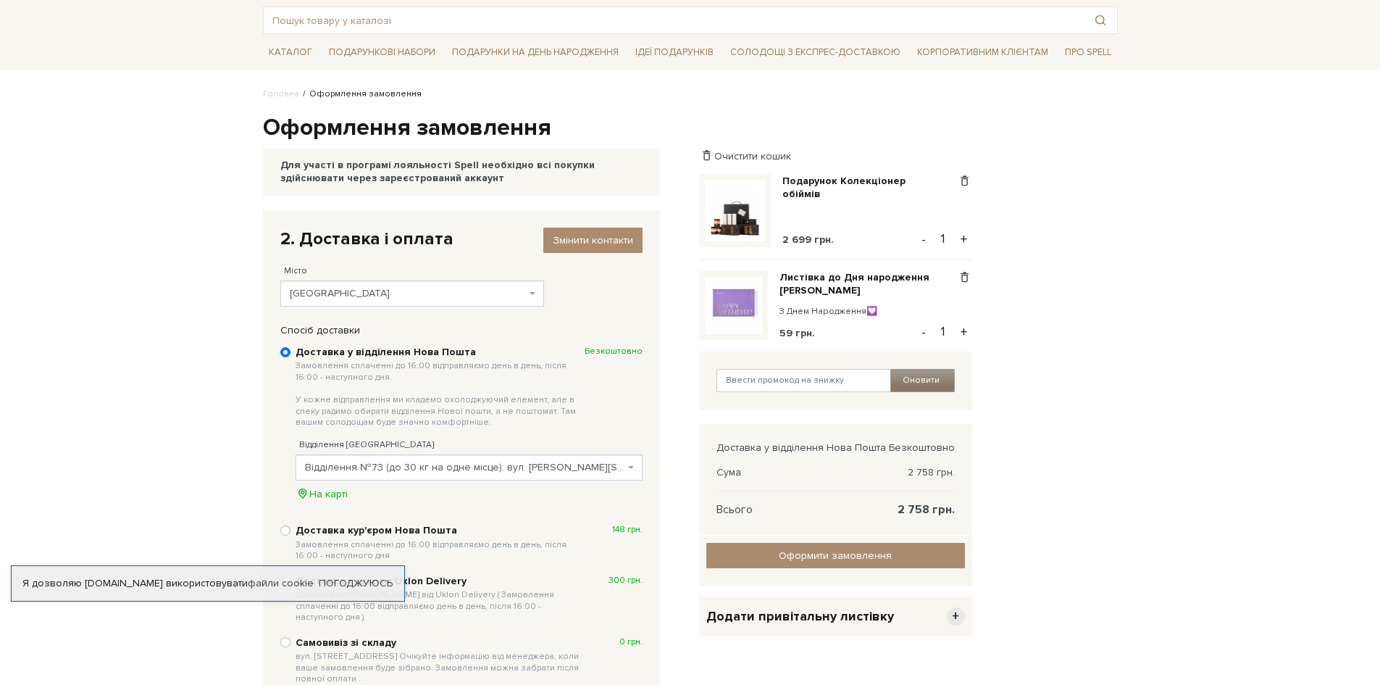
click at [909, 374] on button "Оновити" at bounding box center [922, 380] width 64 height 23
click at [817, 380] on input "text" at bounding box center [804, 380] width 175 height 23
click at [892, 555] on input "Оформити замовлення" at bounding box center [835, 555] width 259 height 25
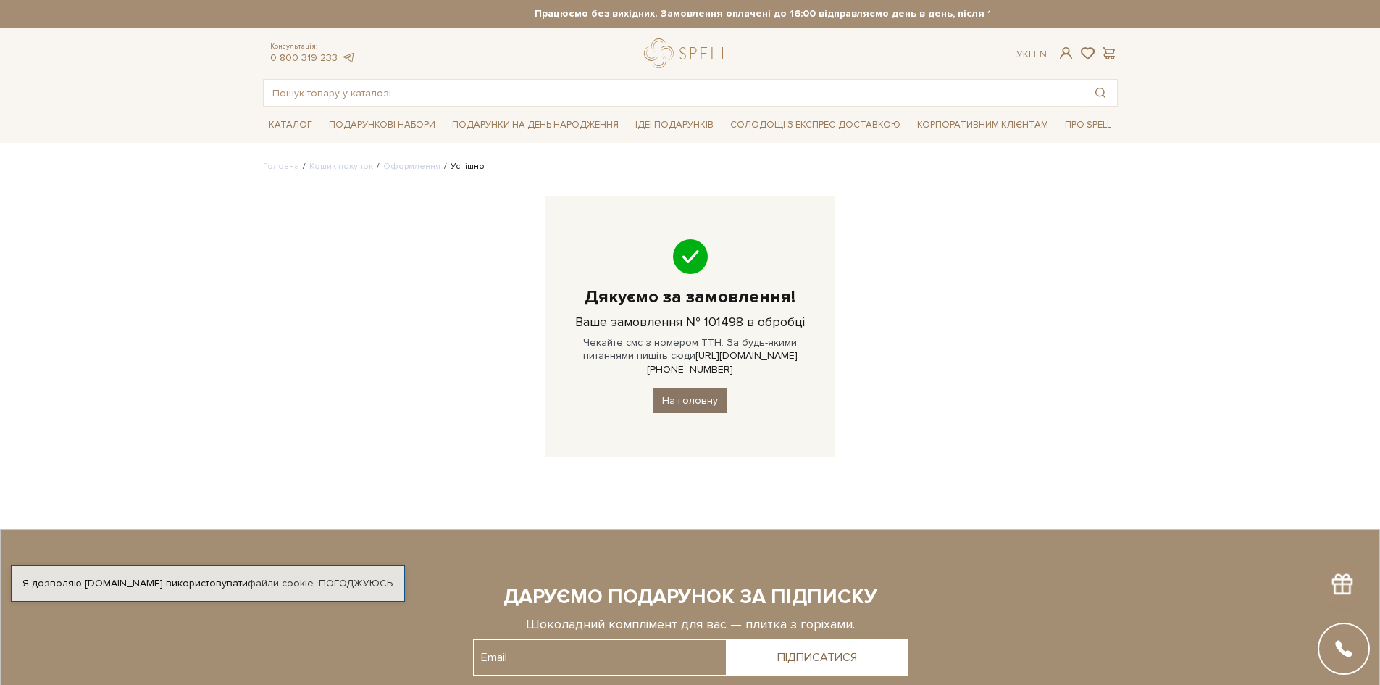
click at [688, 388] on link "На головну" at bounding box center [690, 400] width 75 height 25
